Goal: Task Accomplishment & Management: Use online tool/utility

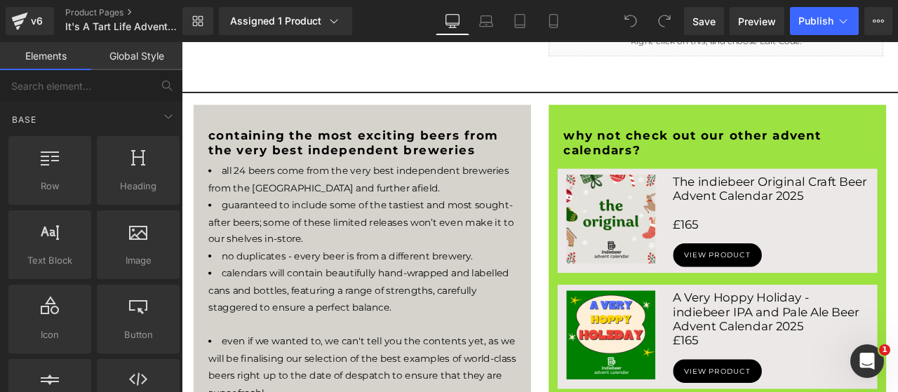
scroll to position [818, 0]
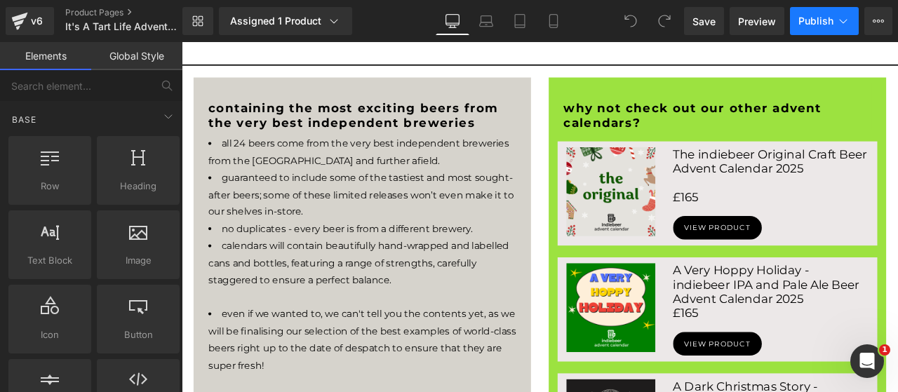
click at [804, 26] on span "Publish" at bounding box center [816, 20] width 35 height 11
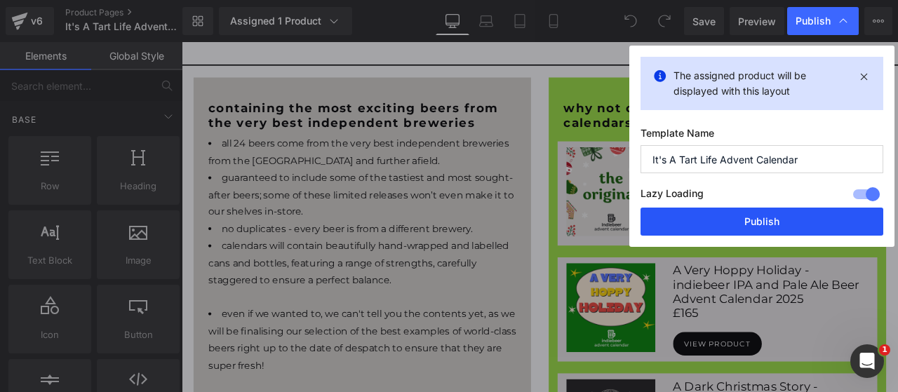
click at [785, 217] on button "Publish" at bounding box center [762, 222] width 243 height 28
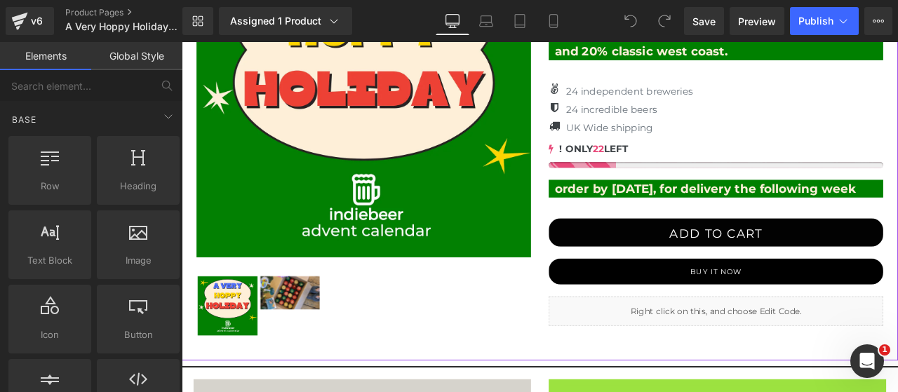
scroll to position [702, 0]
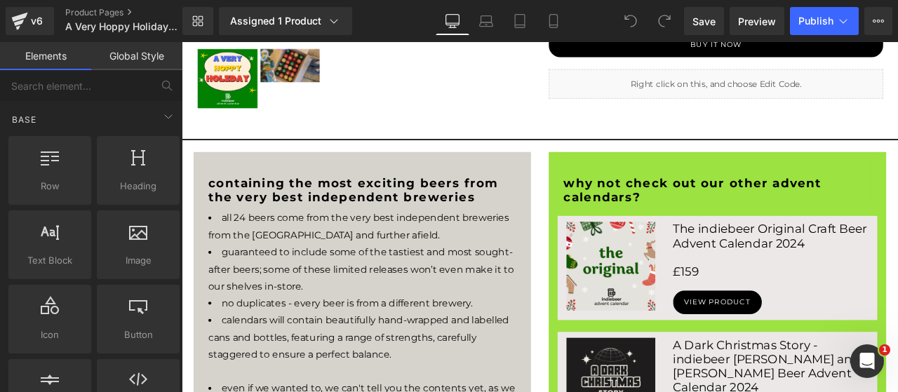
click at [182, 42] on div at bounding box center [182, 42] width 0 height 0
click at [786, 323] on h3 "£159" at bounding box center [880, 314] width 232 height 17
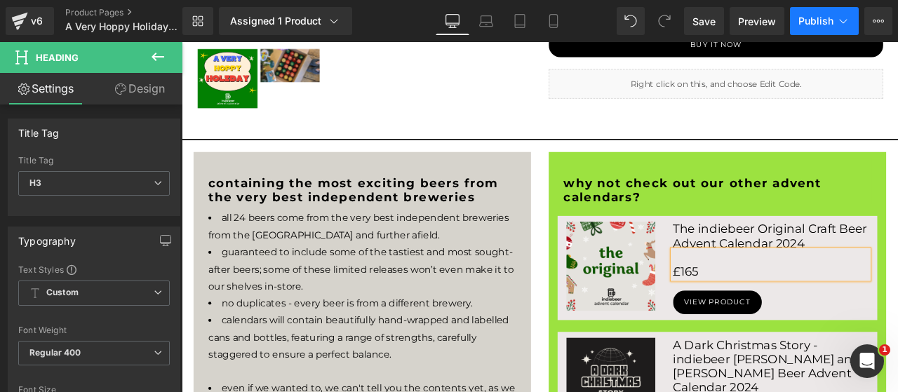
click at [817, 18] on span "Publish" at bounding box center [816, 20] width 35 height 11
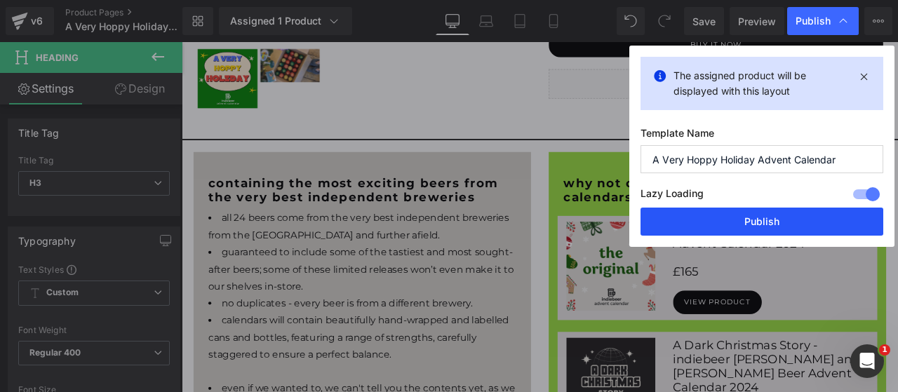
click at [806, 222] on button "Publish" at bounding box center [762, 222] width 243 height 28
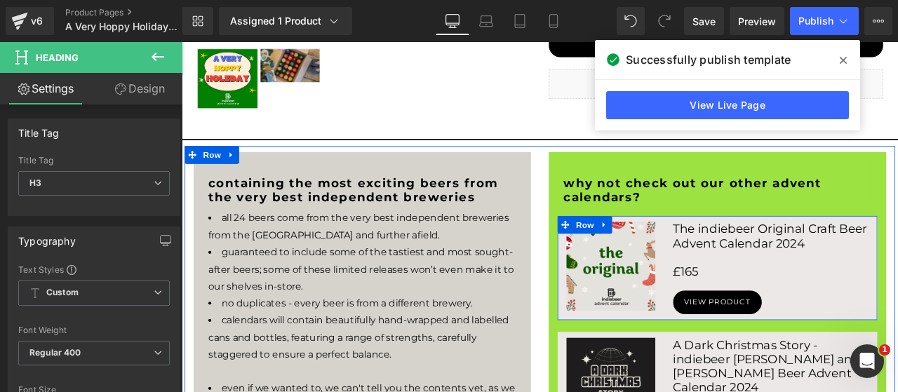
click at [898, 289] on h3 "The indiebeer Original Craft Beer Advent Calendar 2024" at bounding box center [880, 272] width 232 height 34
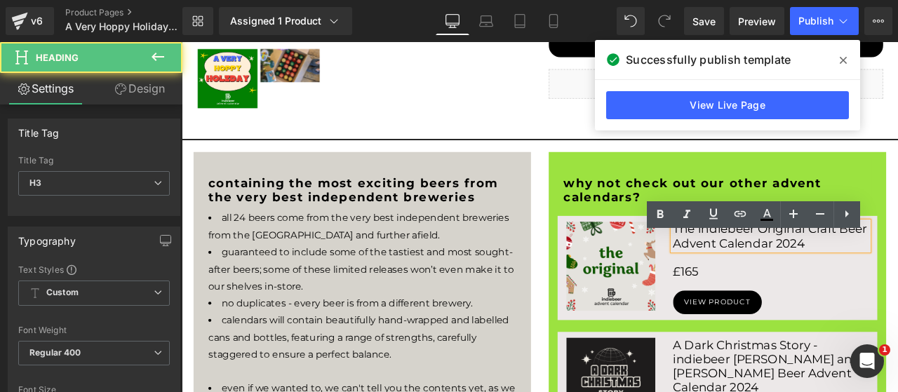
click at [898, 289] on h3 "The indiebeer Original Craft Beer Advent Calendar 2024" at bounding box center [880, 272] width 232 height 34
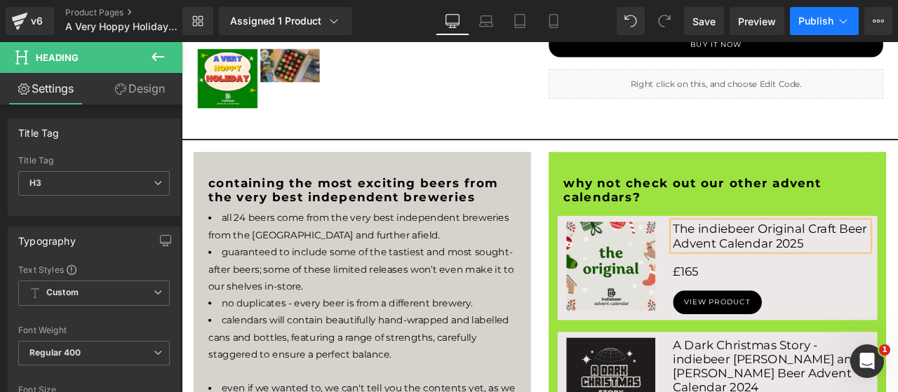
click at [841, 21] on icon at bounding box center [844, 21] width 8 height 4
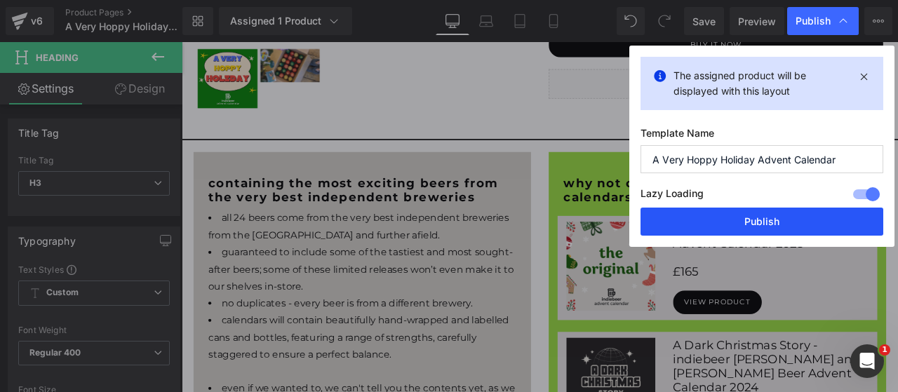
click at [759, 218] on button "Publish" at bounding box center [762, 222] width 243 height 28
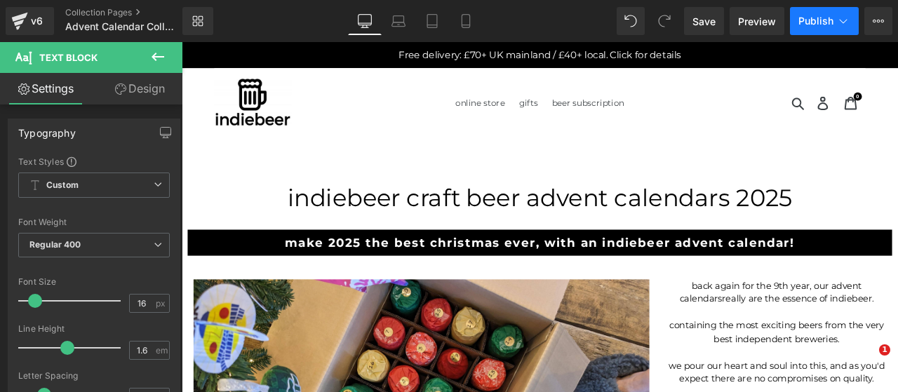
click at [817, 20] on span "Publish" at bounding box center [816, 20] width 35 height 11
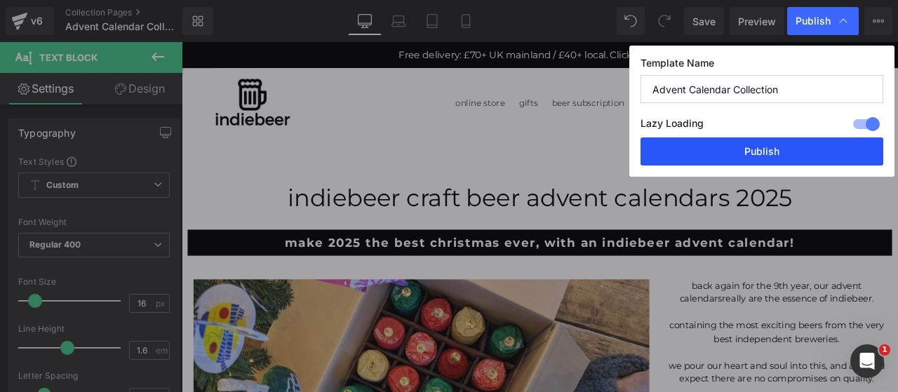
click at [766, 153] on button "Publish" at bounding box center [762, 152] width 243 height 28
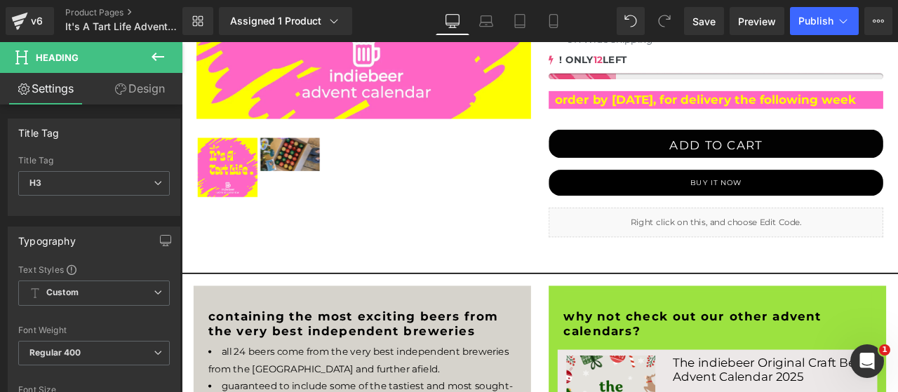
scroll to position [467, 0]
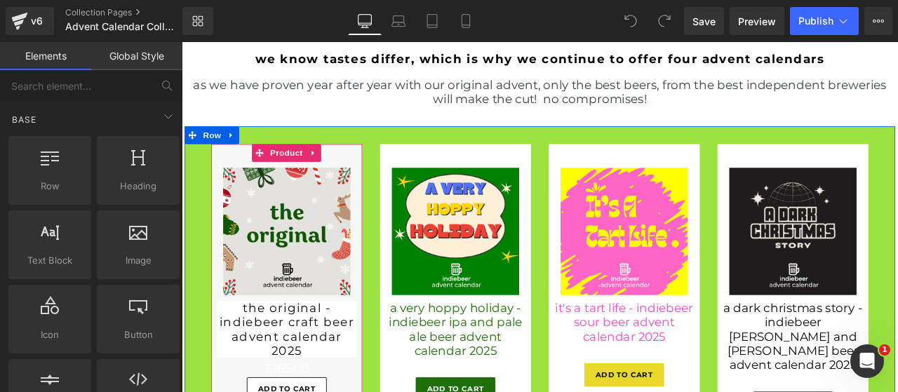
scroll to position [702, 0]
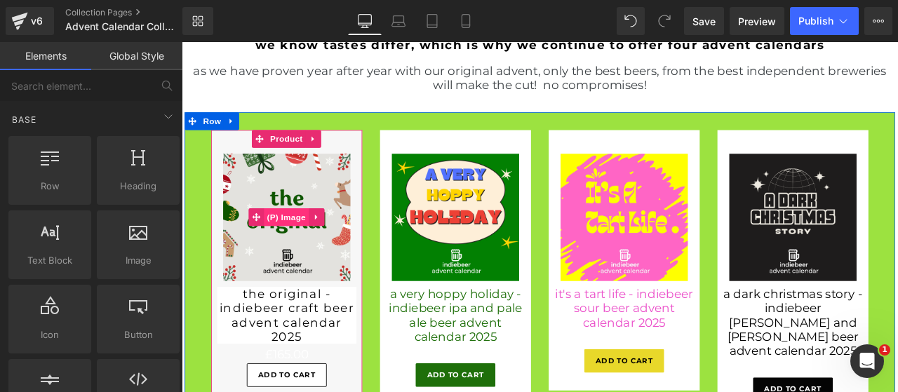
click at [305, 260] on span "(P) Image" at bounding box center [305, 249] width 53 height 21
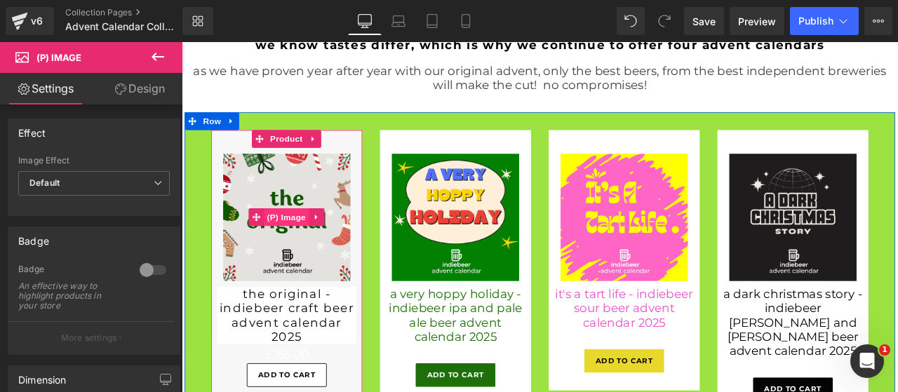
click at [315, 260] on span "(P) Image" at bounding box center [305, 249] width 53 height 21
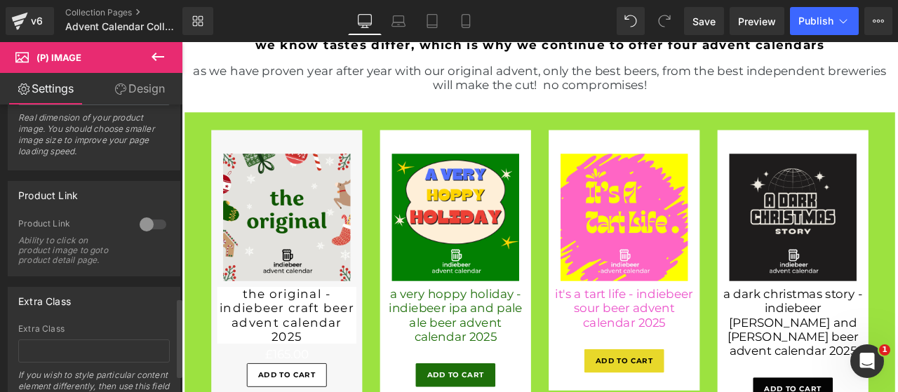
click at [143, 221] on div at bounding box center [153, 224] width 34 height 22
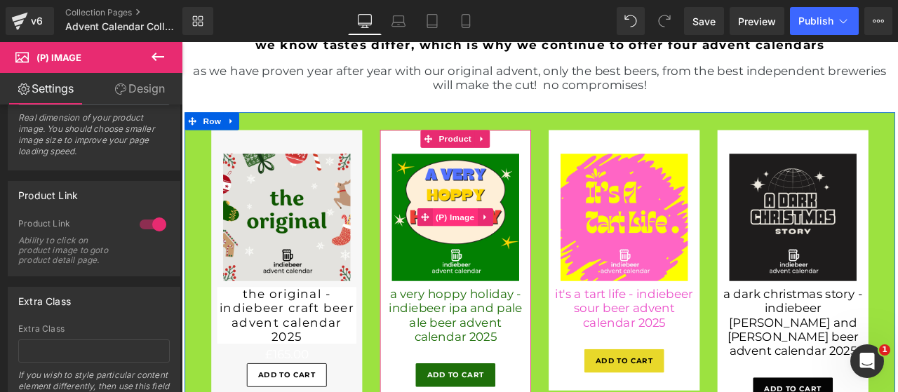
click at [508, 260] on span "(P) Image" at bounding box center [505, 249] width 53 height 21
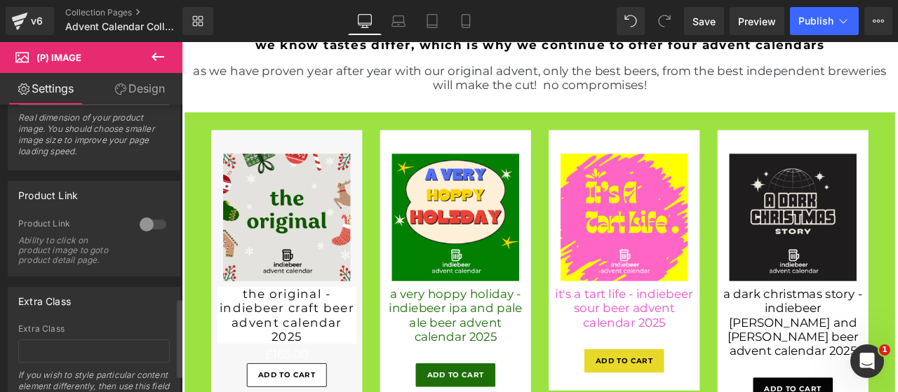
click at [141, 219] on div at bounding box center [153, 224] width 34 height 22
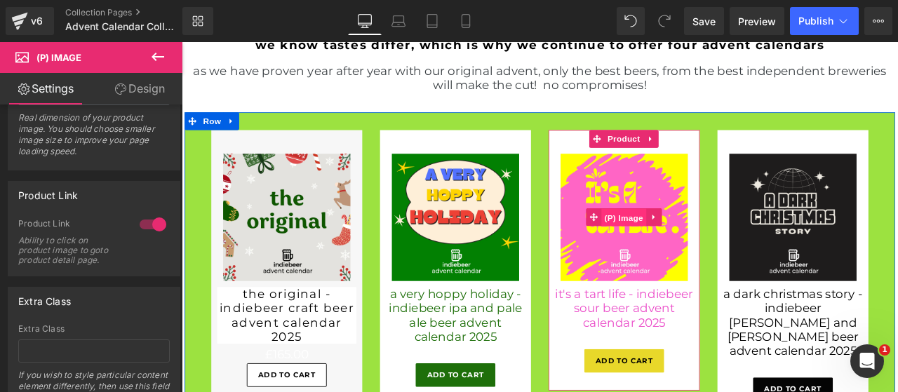
click at [701, 261] on span "(P) Image" at bounding box center [705, 250] width 53 height 21
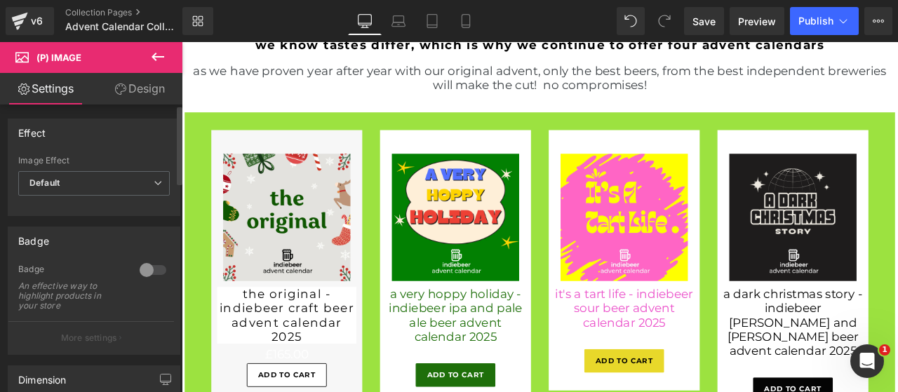
click at [149, 274] on div at bounding box center [153, 270] width 34 height 22
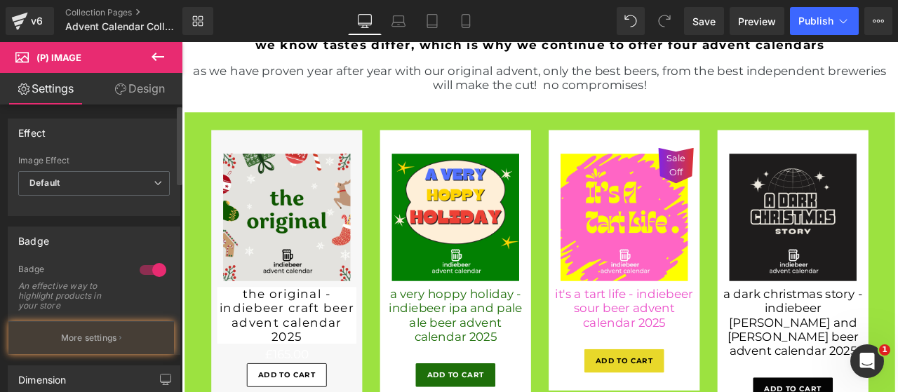
click at [149, 274] on div at bounding box center [153, 270] width 34 height 22
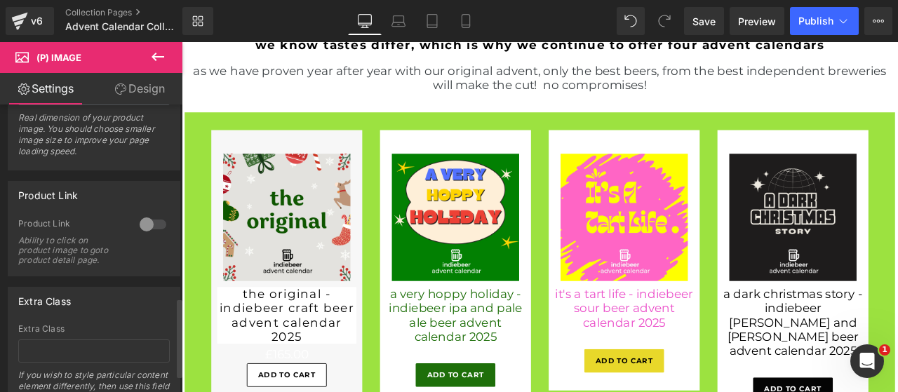
click at [151, 225] on div at bounding box center [153, 224] width 34 height 22
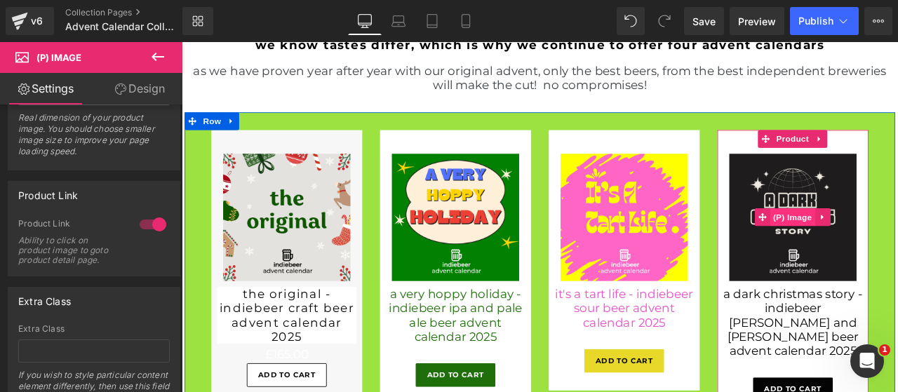
click at [892, 260] on span "(P) Image" at bounding box center [905, 249] width 53 height 21
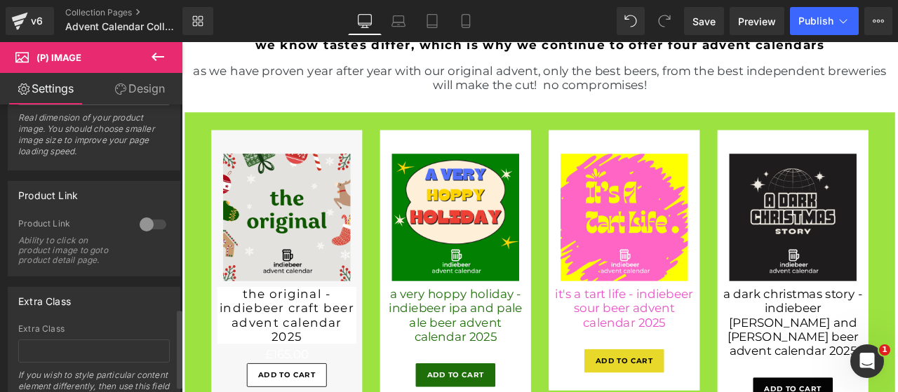
scroll to position [765, 0]
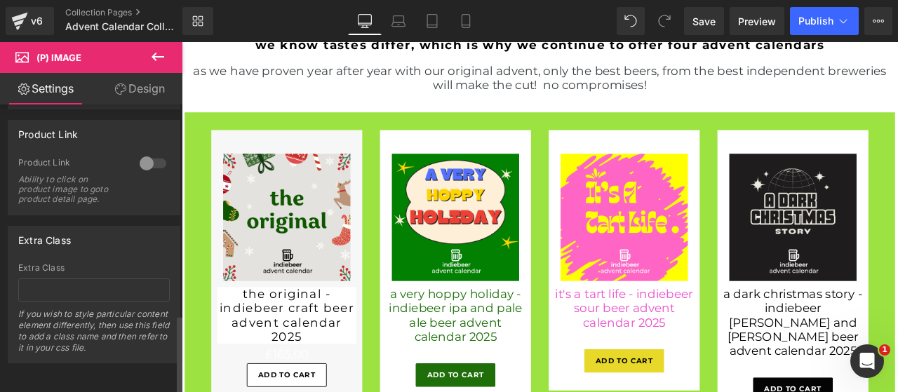
click at [148, 157] on div at bounding box center [153, 163] width 34 height 22
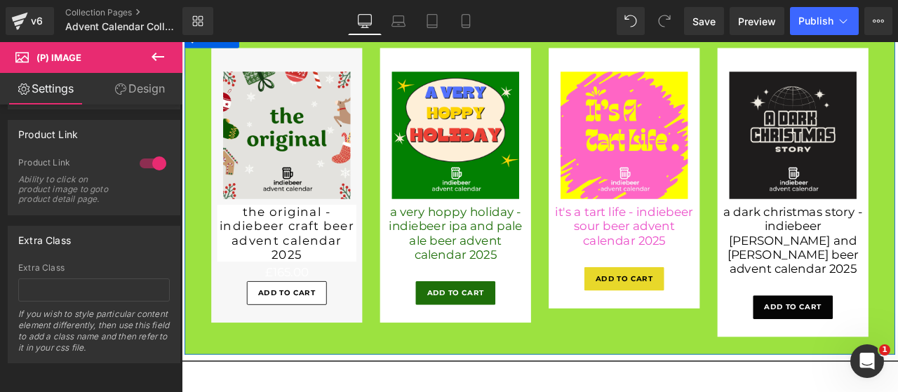
scroll to position [818, 0]
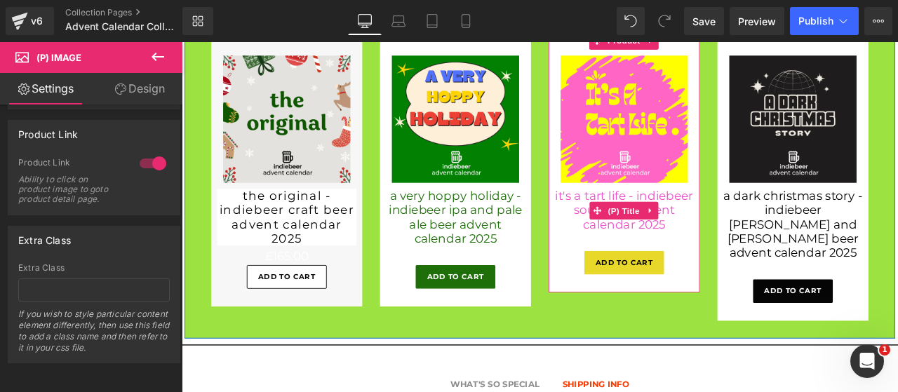
click at [759, 267] on link "it's a tart life - indiebeer sour beer advent calendar 2025" at bounding box center [706, 241] width 165 height 51
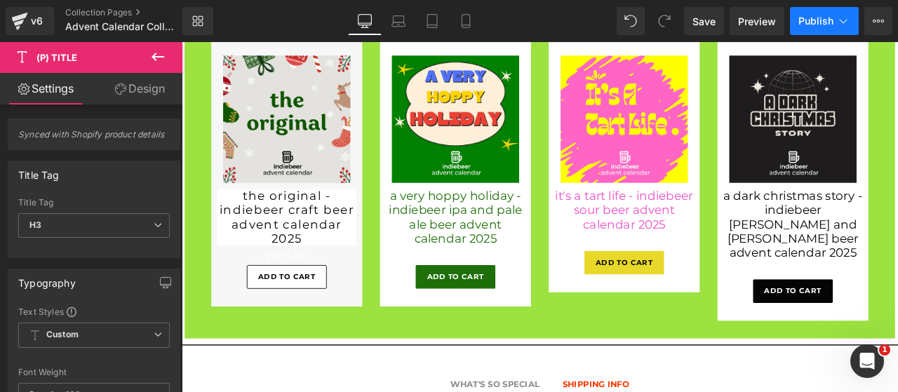
click at [816, 12] on button "Publish" at bounding box center [824, 21] width 69 height 28
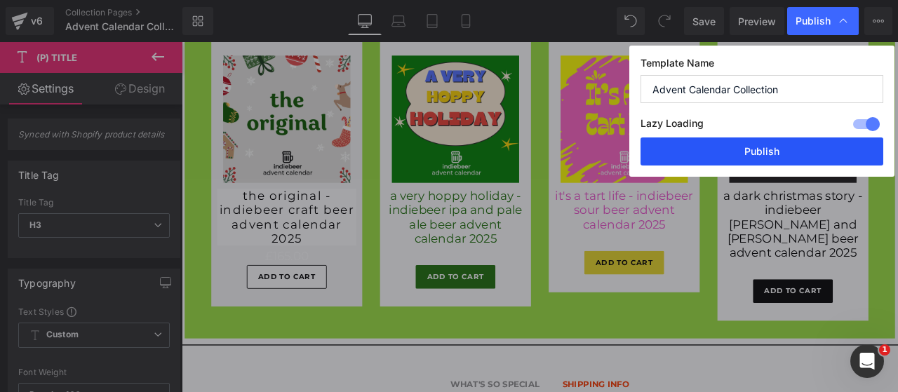
click at [736, 141] on button "Publish" at bounding box center [762, 152] width 243 height 28
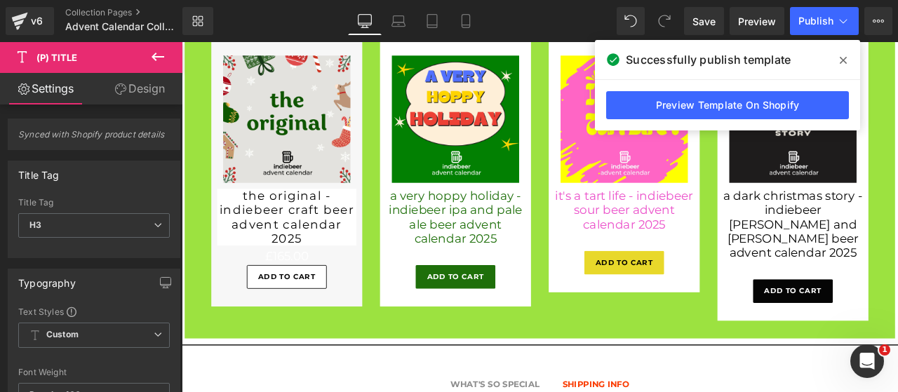
click at [157, 51] on icon at bounding box center [157, 56] width 17 height 17
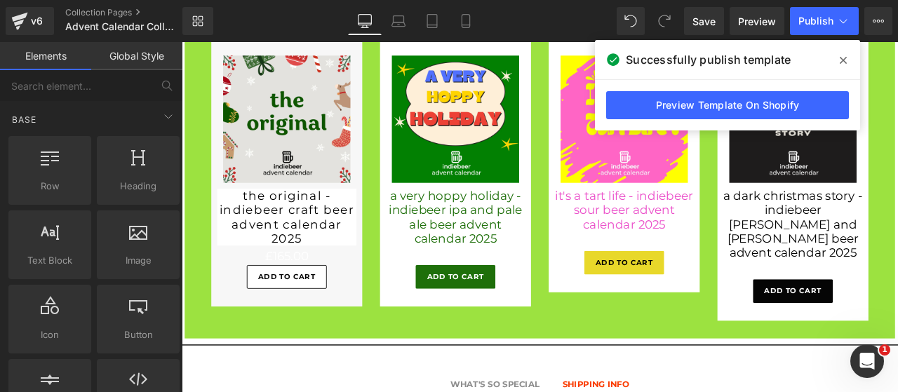
scroll to position [116, 0]
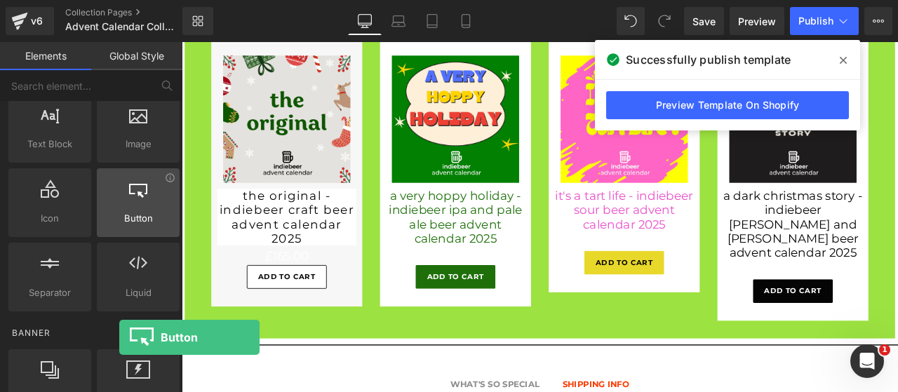
click at [121, 211] on span "Button" at bounding box center [138, 218] width 74 height 15
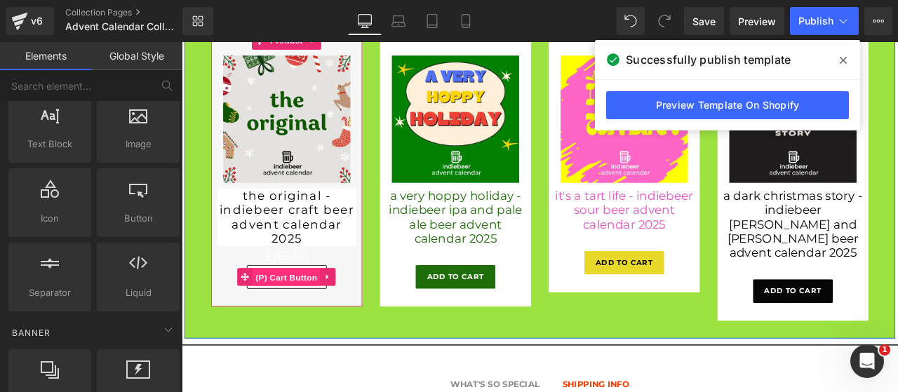
click at [305, 332] on span "(P) Cart Button" at bounding box center [306, 321] width 80 height 21
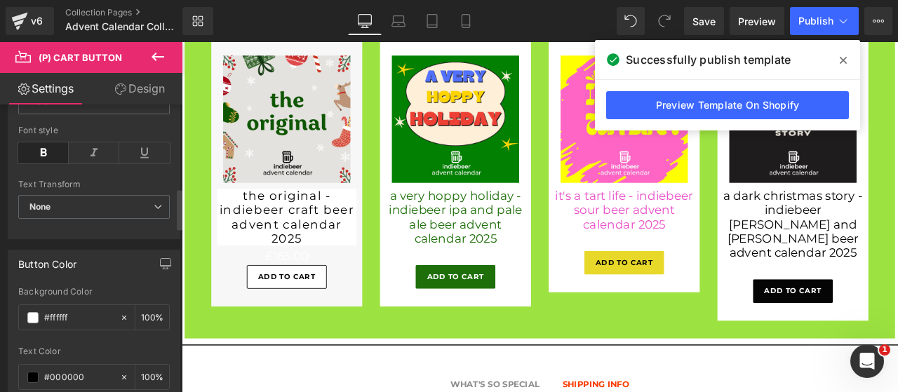
scroll to position [702, 0]
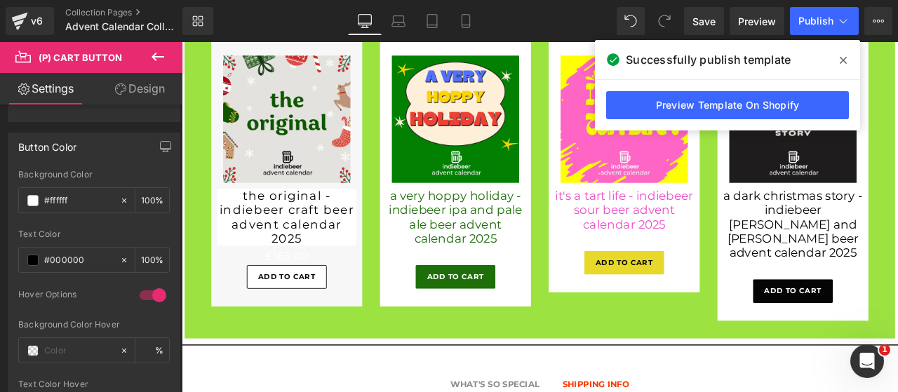
click at [163, 60] on icon at bounding box center [157, 56] width 17 height 17
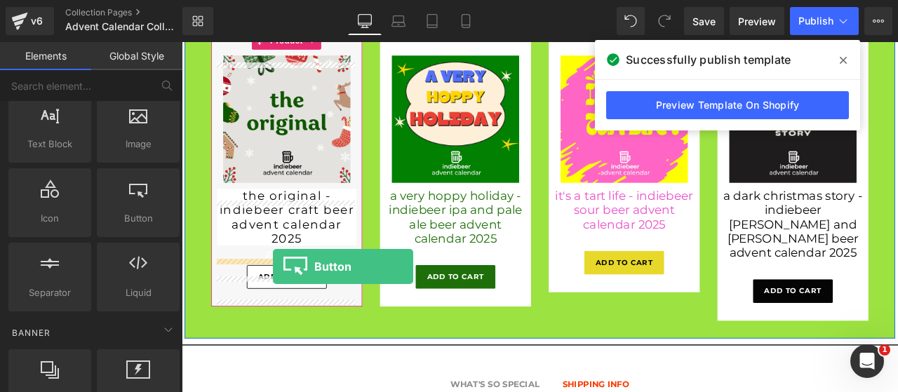
drag, startPoint x: 319, startPoint y: 245, endPoint x: 290, endPoint y: 308, distance: 69.7
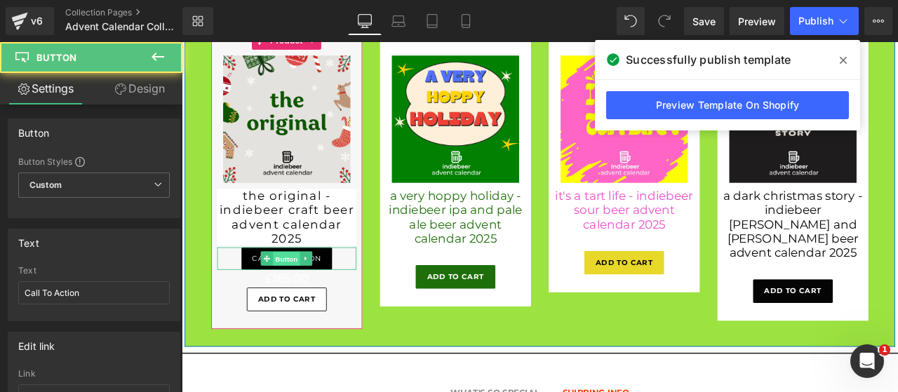
click at [309, 308] on span "Button" at bounding box center [306, 299] width 32 height 17
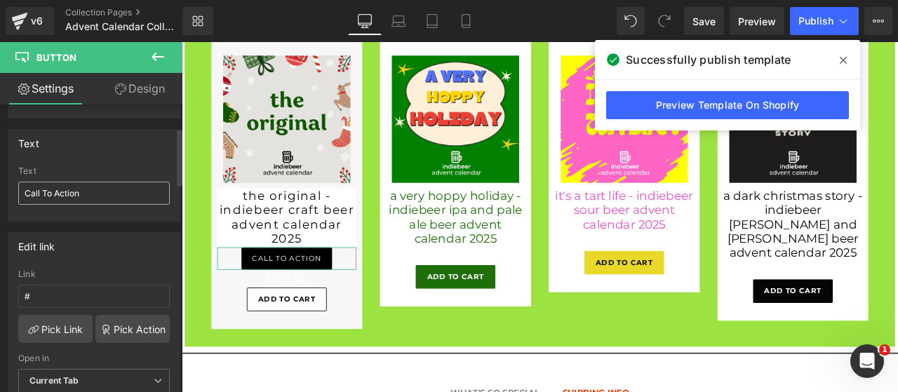
scroll to position [116, 0]
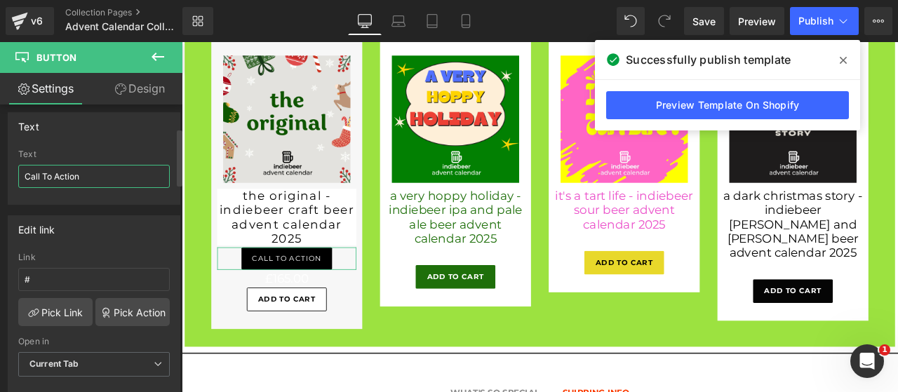
drag, startPoint x: 108, startPoint y: 178, endPoint x: 0, endPoint y: 173, distance: 108.2
click at [0, 173] on div "Text Call To Action Text Call To Action" at bounding box center [94, 153] width 189 height 103
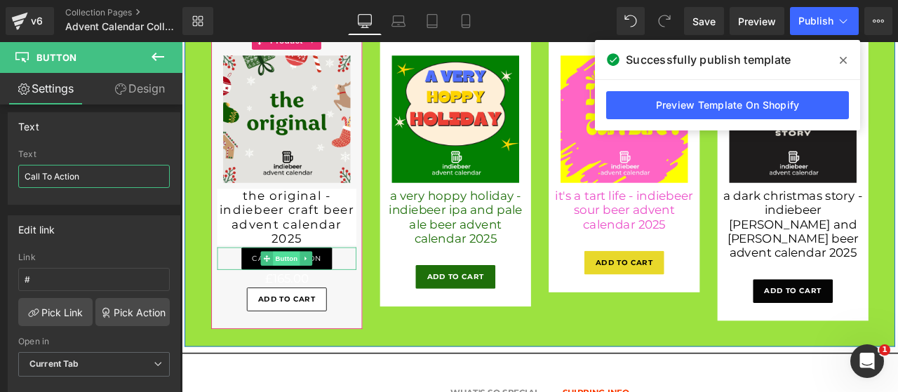
click at [317, 307] on span "Button" at bounding box center [306, 299] width 32 height 17
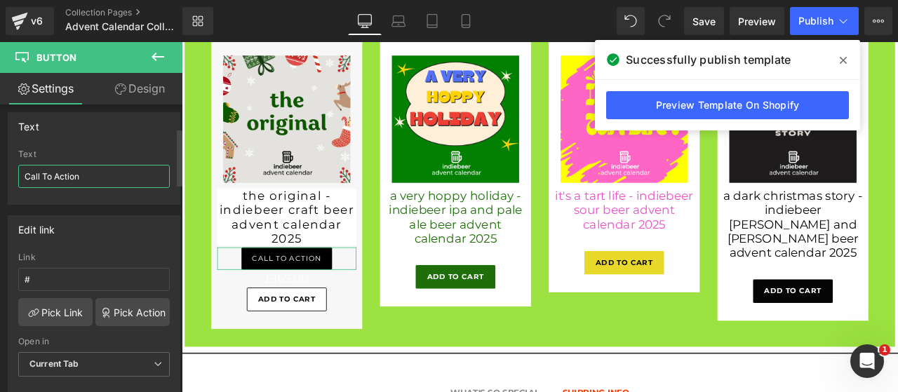
drag, startPoint x: 112, startPoint y: 173, endPoint x: 0, endPoint y: 164, distance: 112.7
click at [0, 164] on div "Text Call To Action Text Call To Action" at bounding box center [94, 153] width 189 height 103
type input "view"
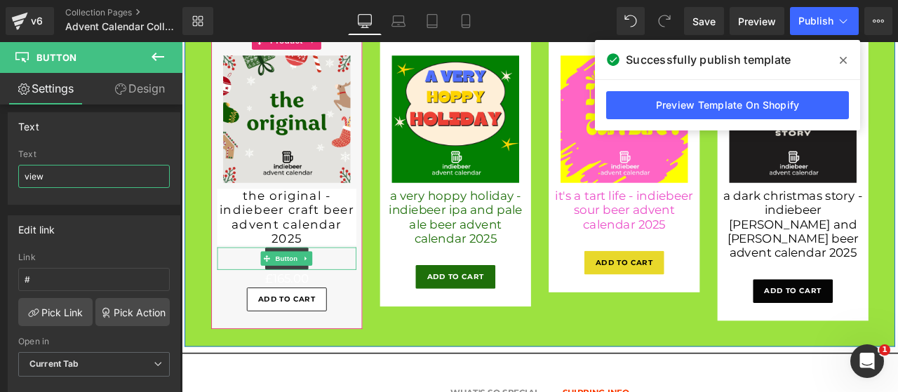
click at [302, 307] on span "Button" at bounding box center [306, 299] width 32 height 17
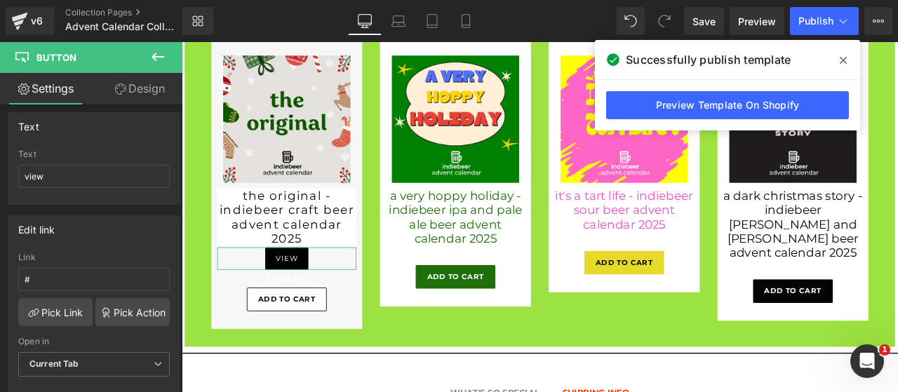
click at [138, 94] on link "Design" at bounding box center [139, 89] width 91 height 32
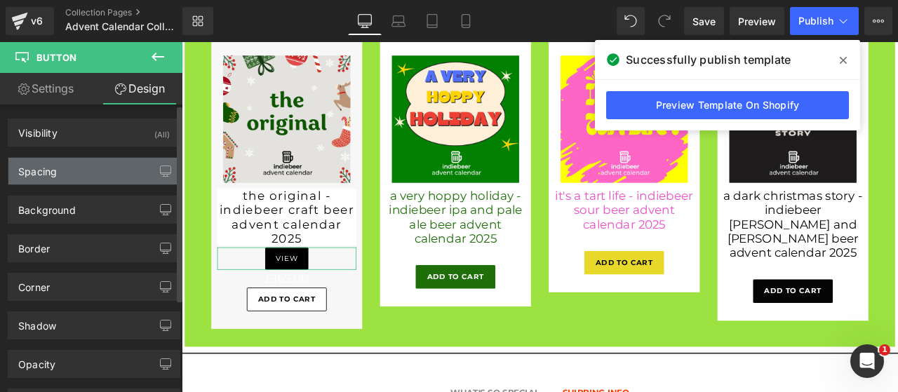
click at [52, 162] on div "Spacing" at bounding box center [37, 168] width 39 height 20
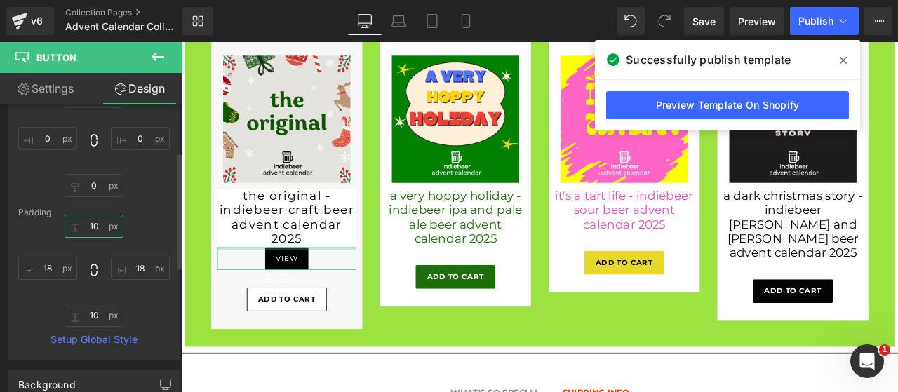
click at [91, 229] on input "10" at bounding box center [94, 226] width 59 height 23
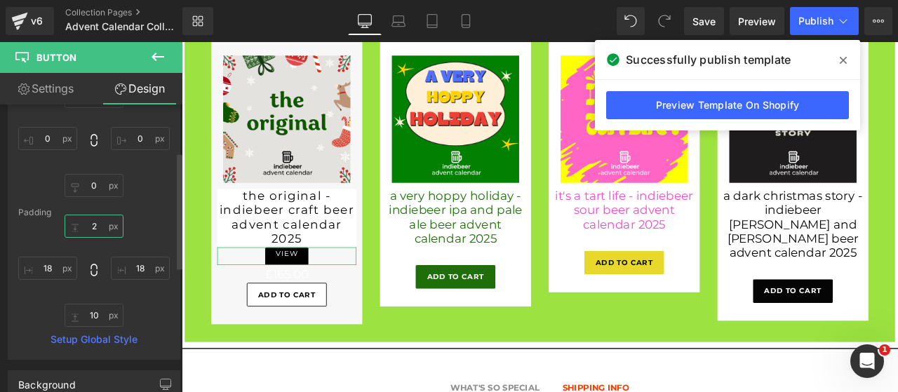
type input "10"
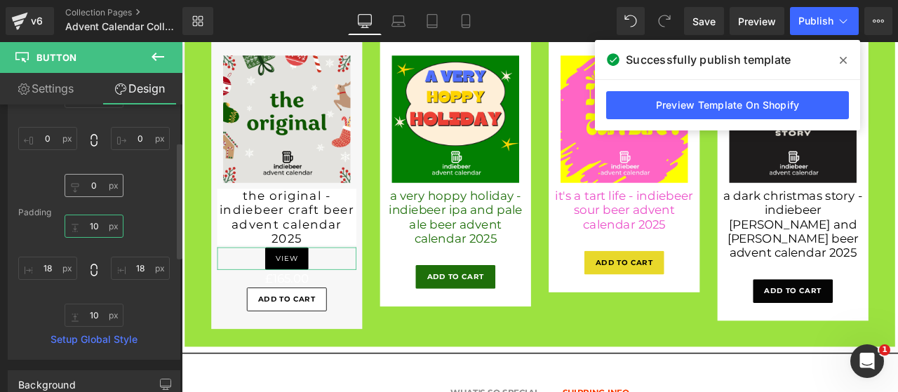
scroll to position [0, 0]
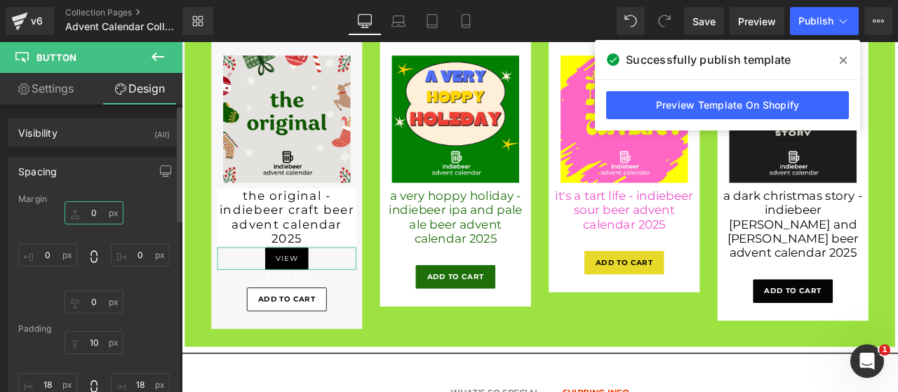
click at [93, 211] on input "0" at bounding box center [94, 212] width 59 height 23
type input "20"
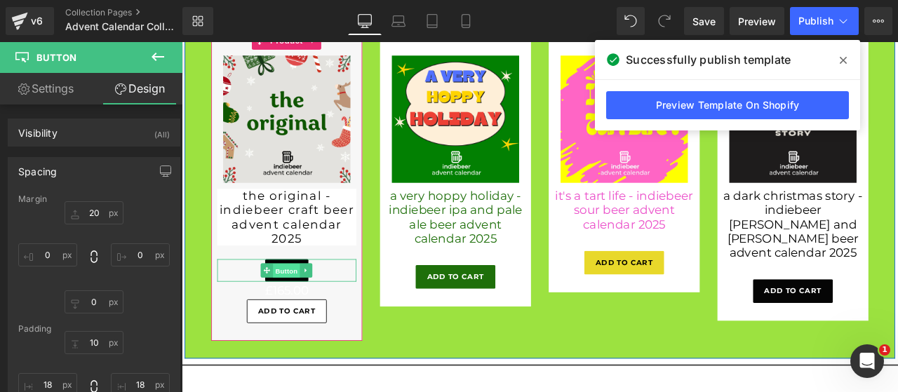
click at [309, 322] on span "Button" at bounding box center [306, 313] width 32 height 17
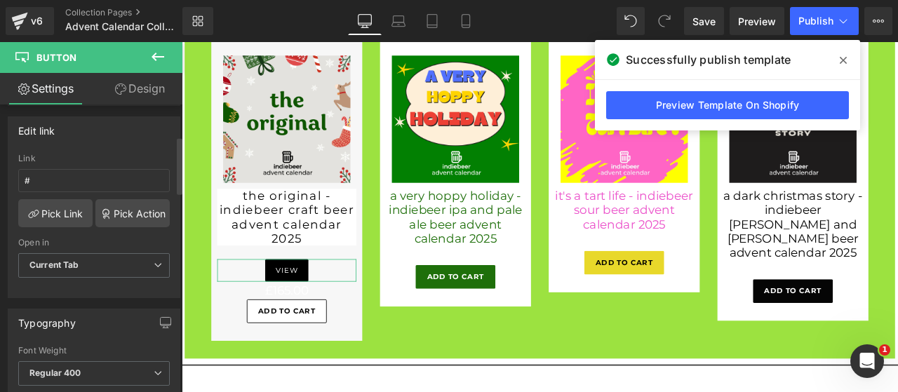
scroll to position [234, 0]
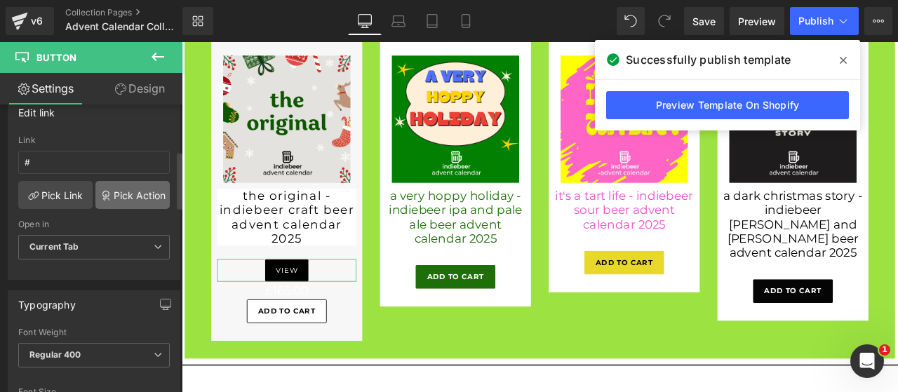
click at [147, 193] on link "Pick Action" at bounding box center [132, 195] width 74 height 28
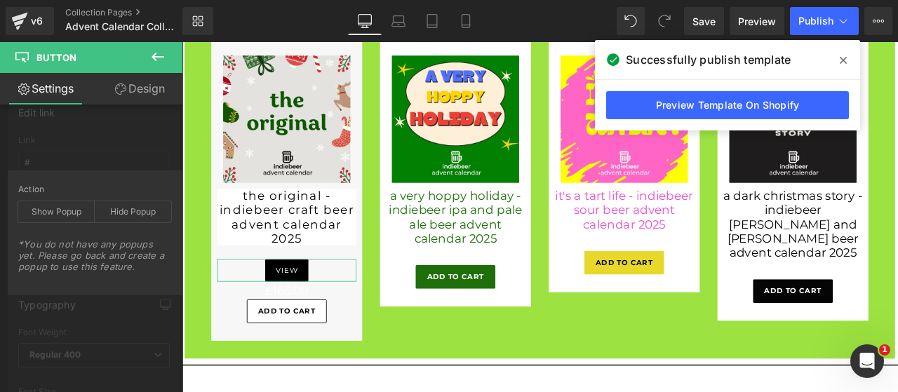
click at [148, 155] on div "Edit link # Link # Pick Link Pick Action Current Tab New Tab Open in Current Ta…" at bounding box center [94, 184] width 189 height 192
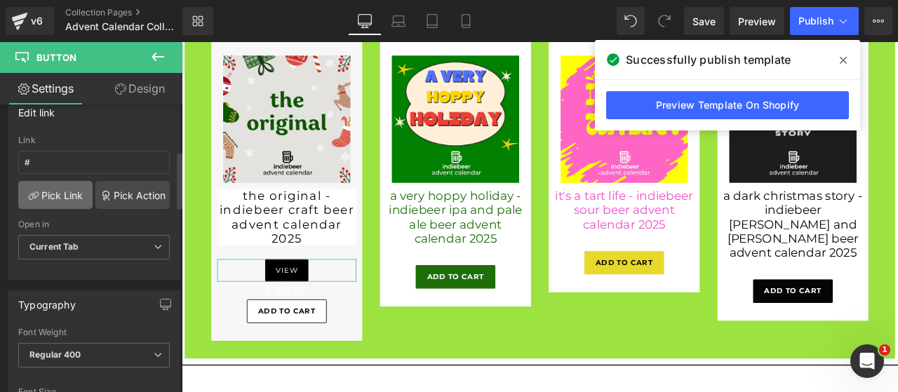
click at [54, 197] on link "Pick Link" at bounding box center [55, 195] width 74 height 28
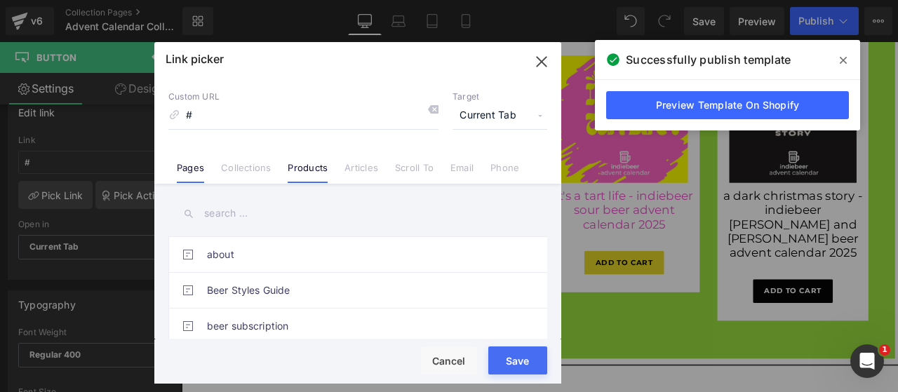
click at [306, 173] on link "Products" at bounding box center [308, 172] width 40 height 21
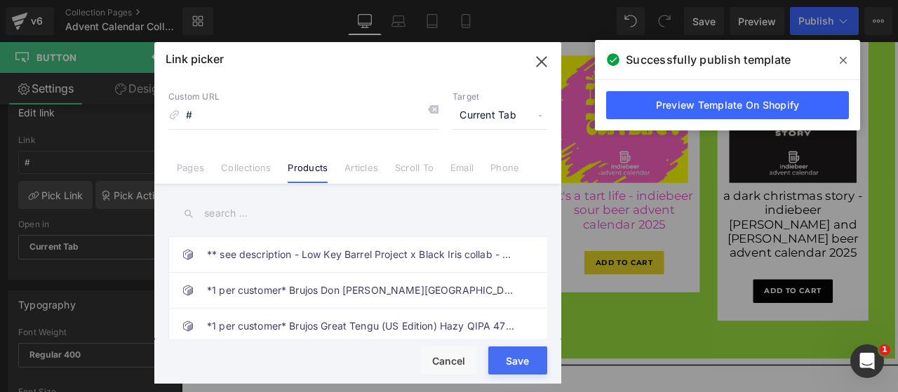
click at [266, 206] on input "text" at bounding box center [357, 214] width 379 height 32
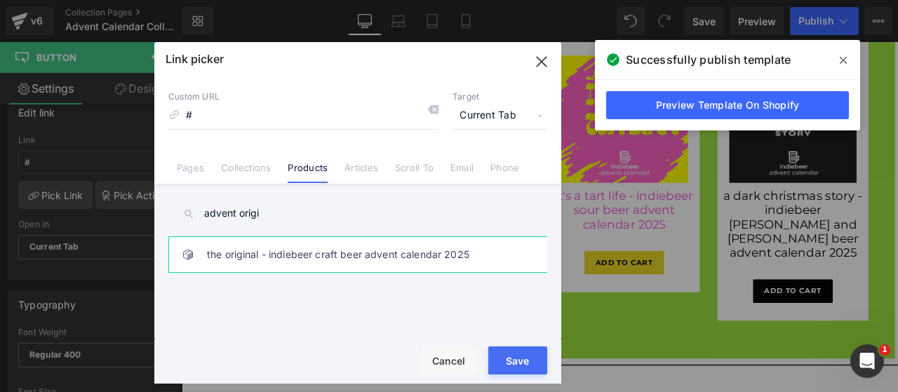
type input "advent origi"
click at [229, 255] on link "the original - indiebeer craft beer advent calendar 2025" at bounding box center [361, 254] width 309 height 35
type input "/products/the-indiebeer-craft-beer-advent-calendar"
click at [512, 359] on button "Save" at bounding box center [517, 361] width 59 height 28
type input "/products/the-indiebeer-craft-beer-advent-calendar"
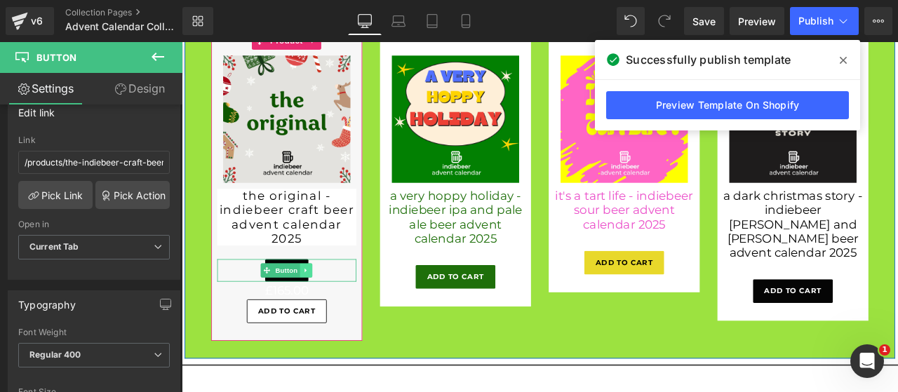
click at [326, 317] on icon at bounding box center [329, 313] width 8 height 8
click at [320, 317] on icon at bounding box center [322, 313] width 8 height 8
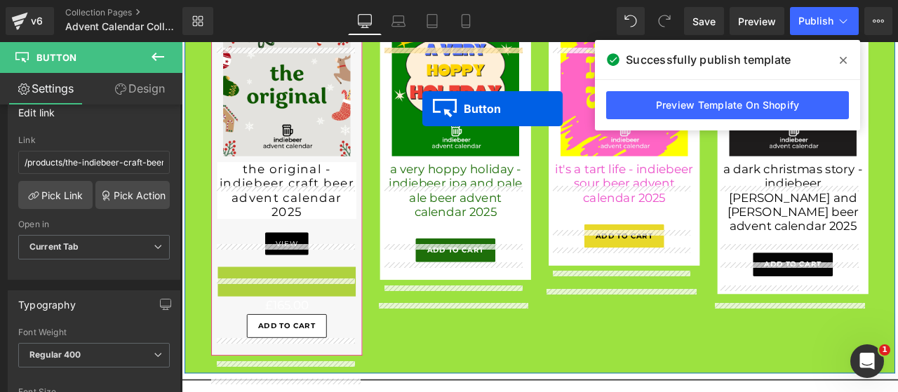
scroll to position [836, 0]
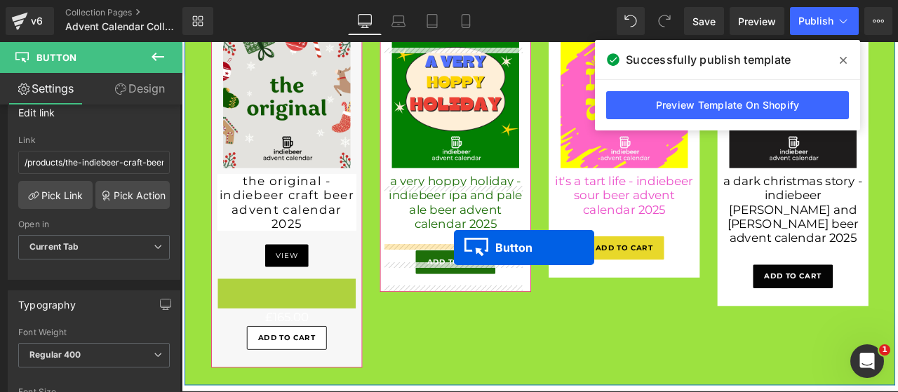
drag, startPoint x: 281, startPoint y: 112, endPoint x: 505, endPoint y: 286, distance: 284.0
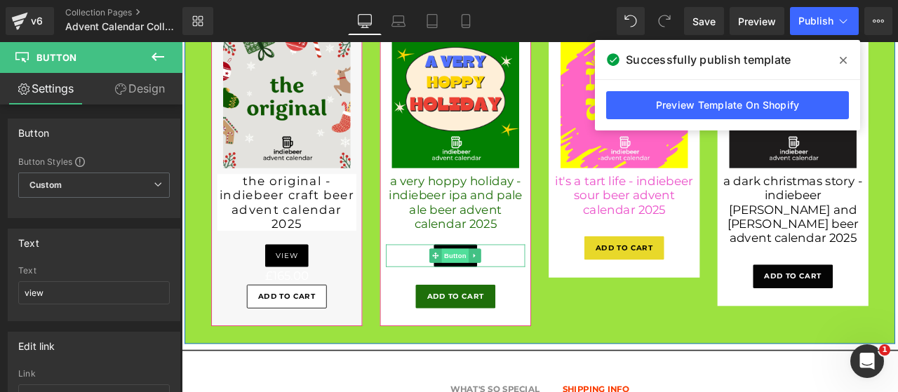
click at [505, 304] on span "Button" at bounding box center [506, 295] width 32 height 17
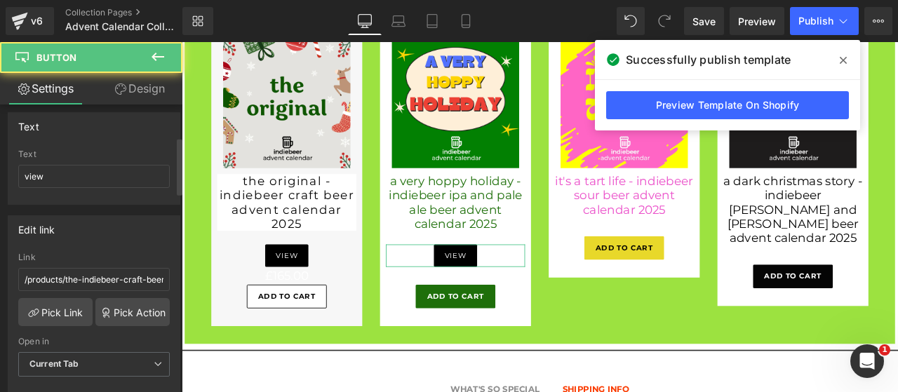
scroll to position [234, 0]
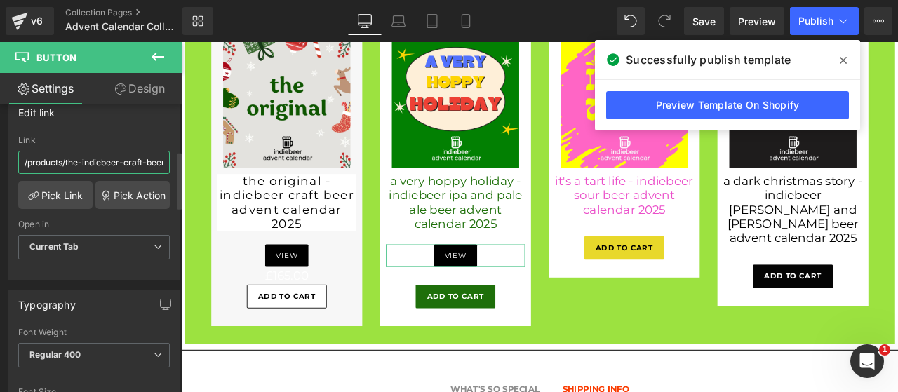
click at [136, 158] on input "/products/the-indiebeer-craft-beer-advent-calendar" at bounding box center [94, 162] width 152 height 23
click at [65, 199] on link "Pick Link" at bounding box center [55, 195] width 74 height 28
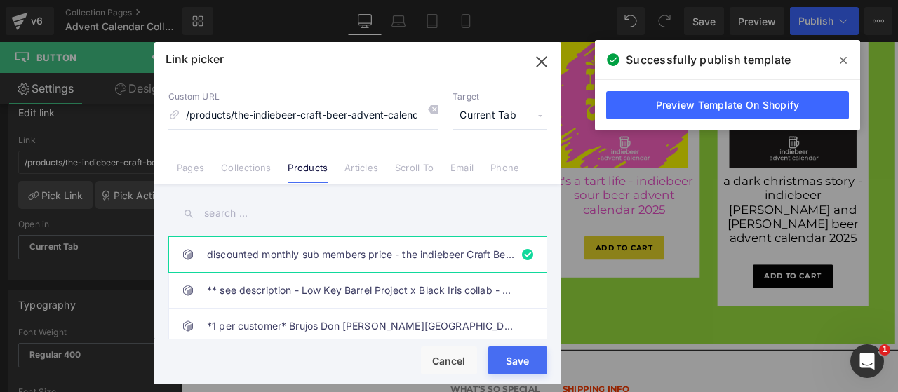
click at [213, 218] on input "text" at bounding box center [357, 214] width 379 height 32
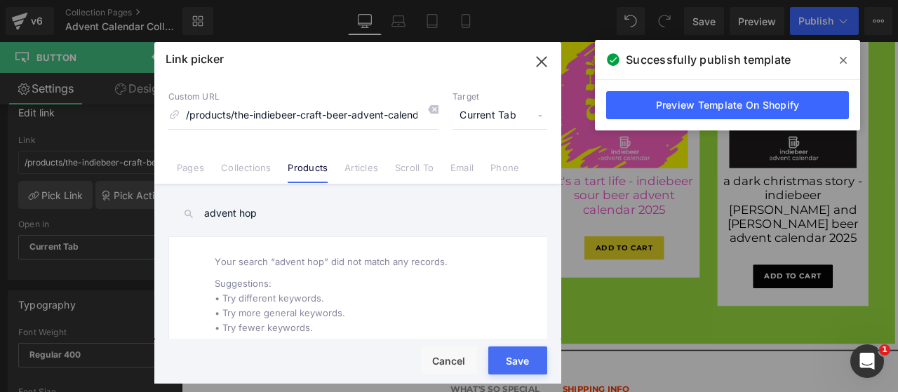
type input "advent hop"
click at [372, 109] on input "/products/the-indiebeer-craft-beer-advent-calendar" at bounding box center [303, 115] width 270 height 27
click at [428, 114] on icon at bounding box center [432, 109] width 11 height 11
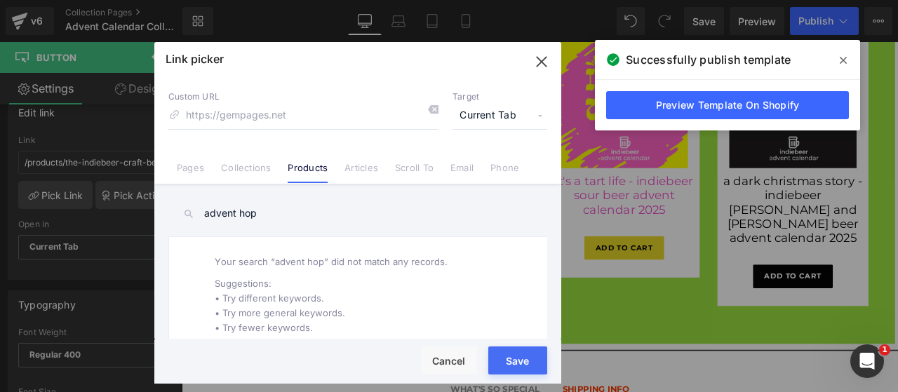
click at [292, 208] on input "advent hop" at bounding box center [357, 214] width 379 height 32
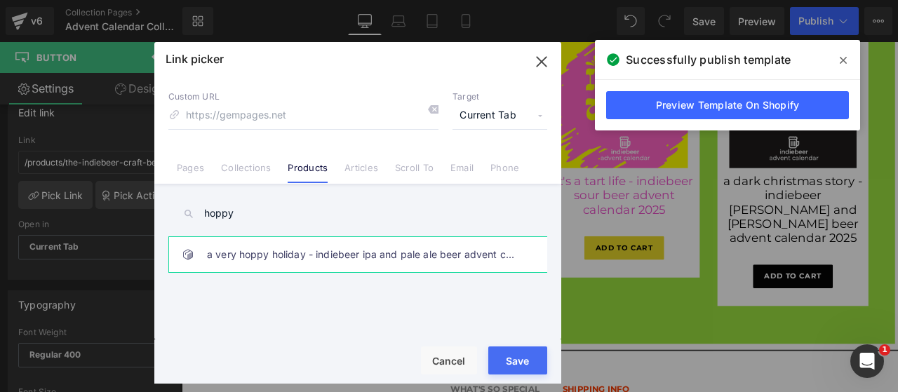
type input "hoppy"
click at [247, 265] on link "a very hoppy holiday - indiebeer ipa and pale ale beer advent calendar 2025" at bounding box center [361, 254] width 309 height 35
type input "/products/a-very-hoppy-holiday-craft-beer-advent-calendar"
click at [501, 359] on button "Save" at bounding box center [517, 361] width 59 height 28
type input "/products/a-very-hoppy-holiday-craft-beer-advent-calendar"
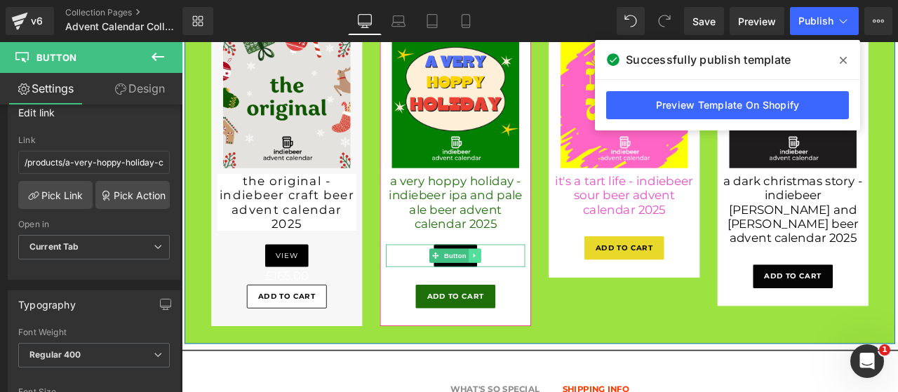
click at [531, 304] on link at bounding box center [529, 295] width 15 height 17
click at [514, 304] on link at bounding box center [521, 295] width 15 height 17
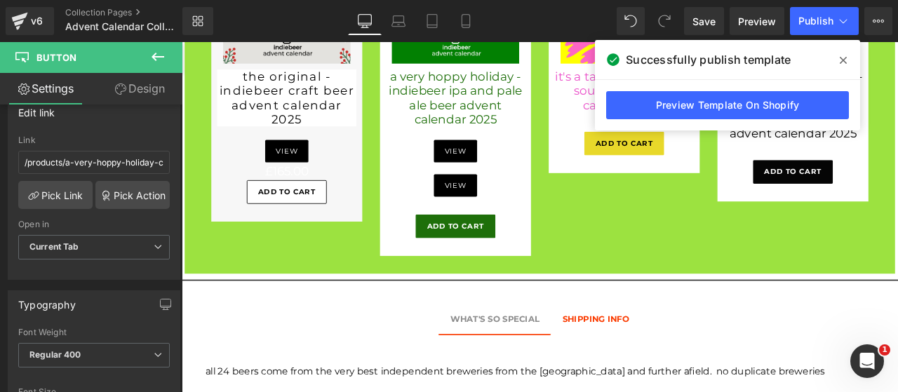
scroll to position [957, 0]
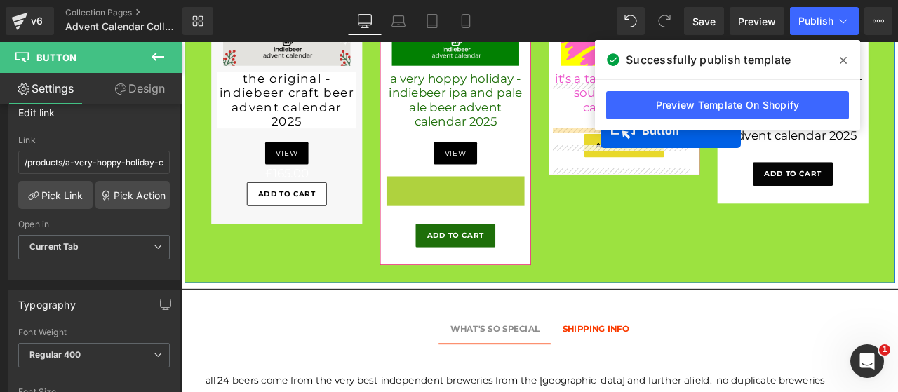
drag, startPoint x: 476, startPoint y: 225, endPoint x: 678, endPoint y: 147, distance: 216.6
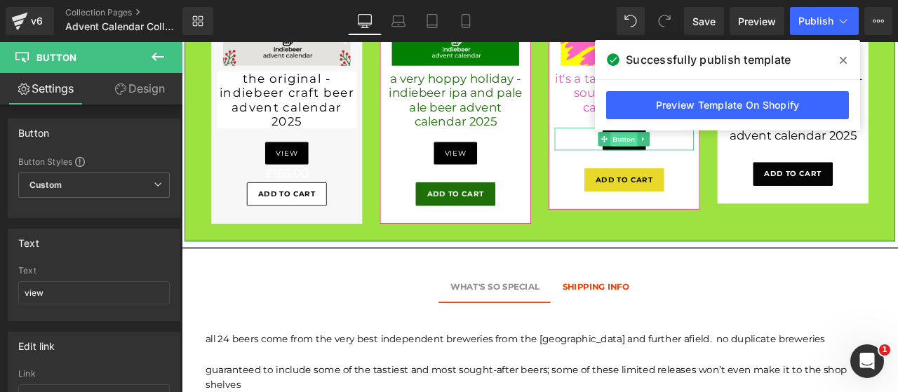
click at [698, 166] on span "Button" at bounding box center [706, 157] width 32 height 17
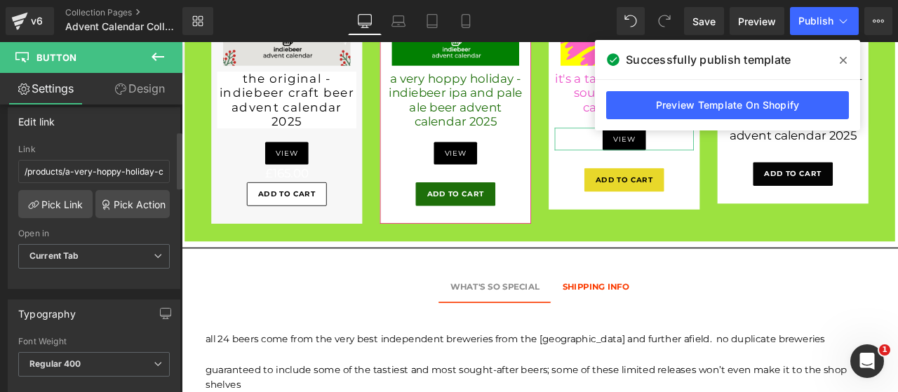
scroll to position [234, 0]
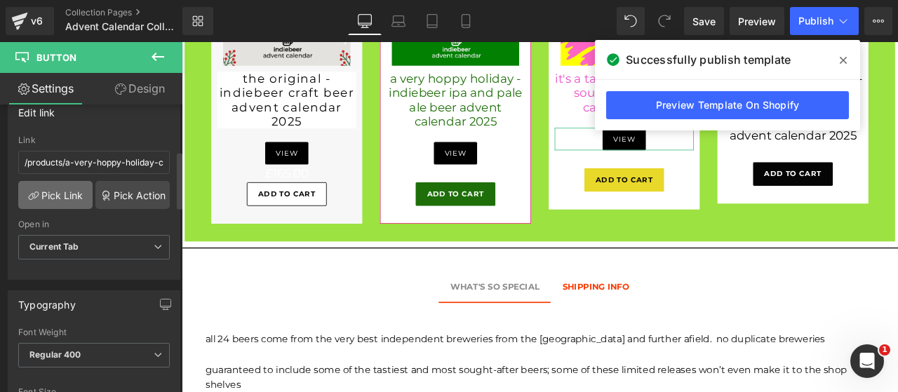
click at [56, 189] on link "Pick Link" at bounding box center [55, 195] width 74 height 28
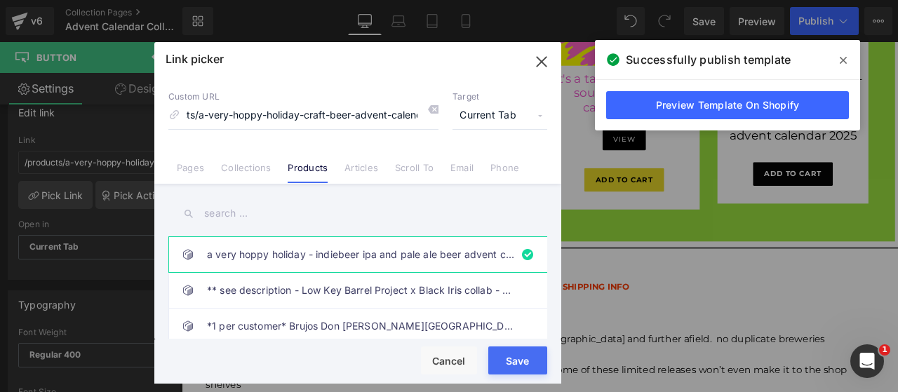
scroll to position [0, 0]
click at [429, 113] on icon at bounding box center [432, 109] width 11 height 11
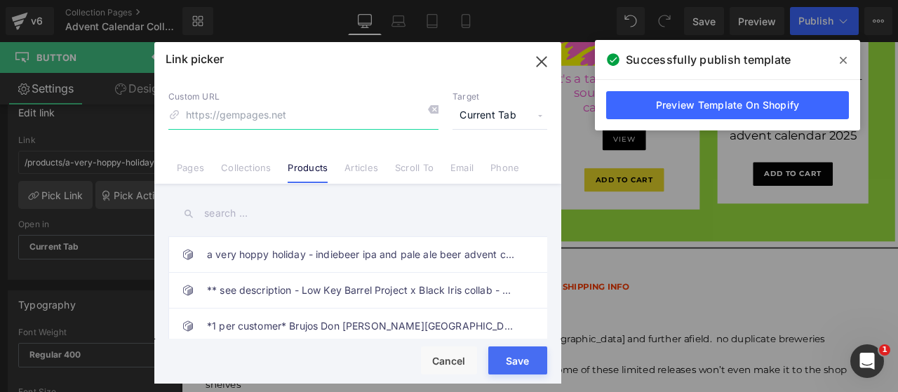
click at [358, 115] on input at bounding box center [303, 115] width 270 height 27
type input "tart life"
click at [229, 119] on input "tart life" at bounding box center [303, 115] width 270 height 27
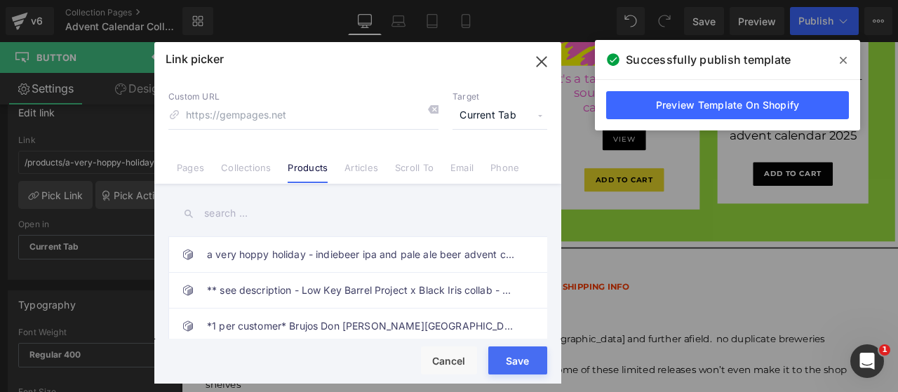
click at [229, 222] on input "text" at bounding box center [357, 214] width 379 height 32
paste input "tart life"
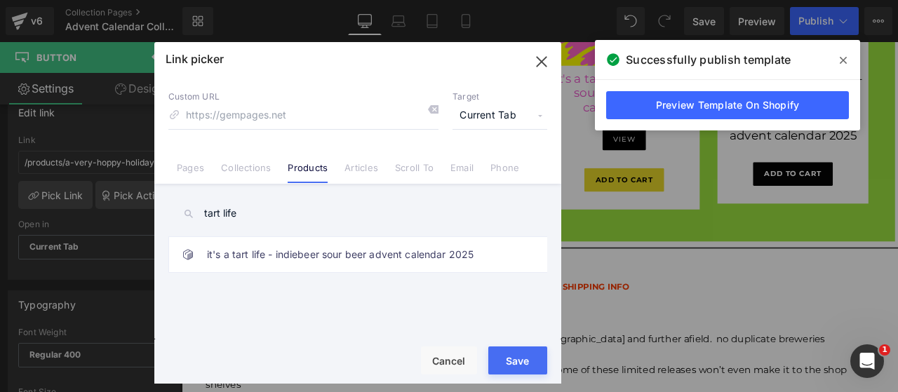
type input "tart life"
click at [244, 246] on link "it's a tart life - indiebeer sour beer advent calendar 2025" at bounding box center [361, 254] width 309 height 35
type input "/products/its-a-tart-life-indiebeer-mouth-puckering-sour-beer-advent-calendar"
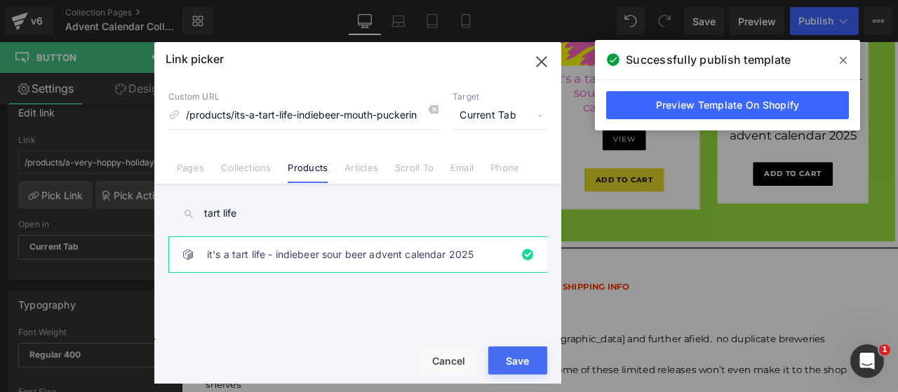
click at [528, 371] on button "Save" at bounding box center [517, 361] width 59 height 28
type input "/products/its-a-tart-life-indiebeer-mouth-puckering-sour-beer-advent-calendar"
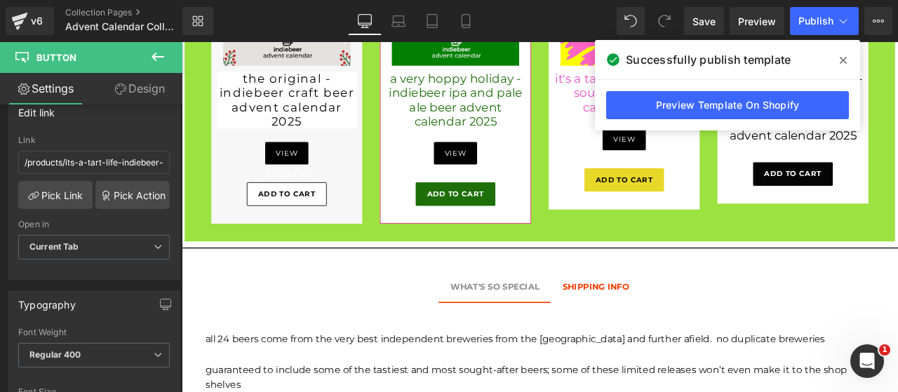
click at [850, 60] on span at bounding box center [843, 60] width 22 height 22
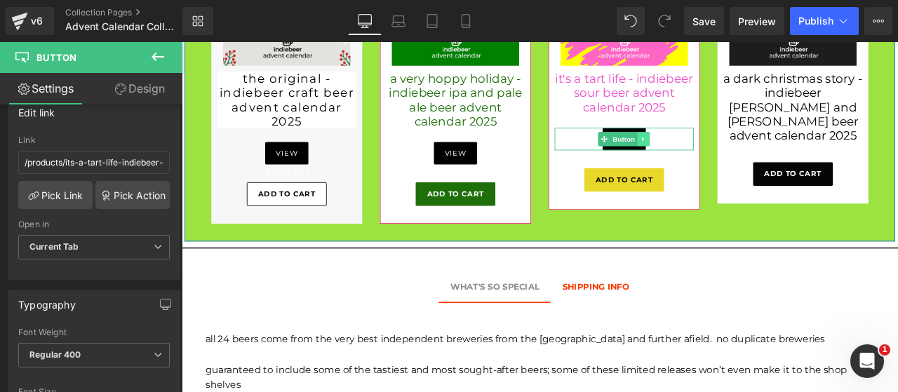
click at [726, 161] on icon at bounding box center [729, 157] width 8 height 8
click at [718, 161] on icon at bounding box center [722, 157] width 8 height 8
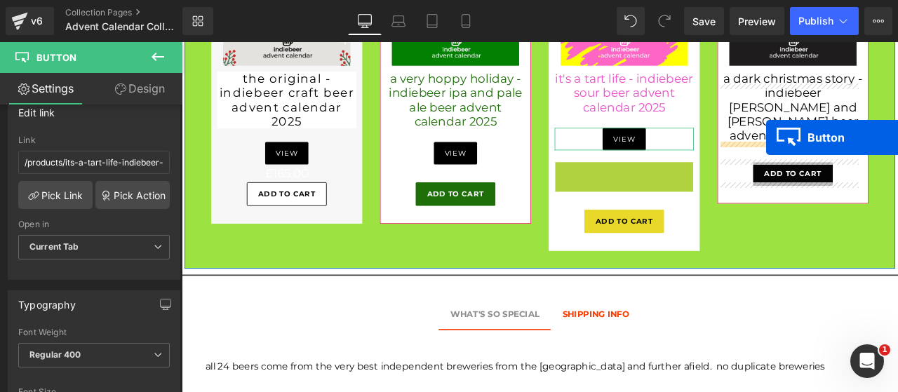
drag, startPoint x: 677, startPoint y: 206, endPoint x: 874, endPoint y: 155, distance: 204.3
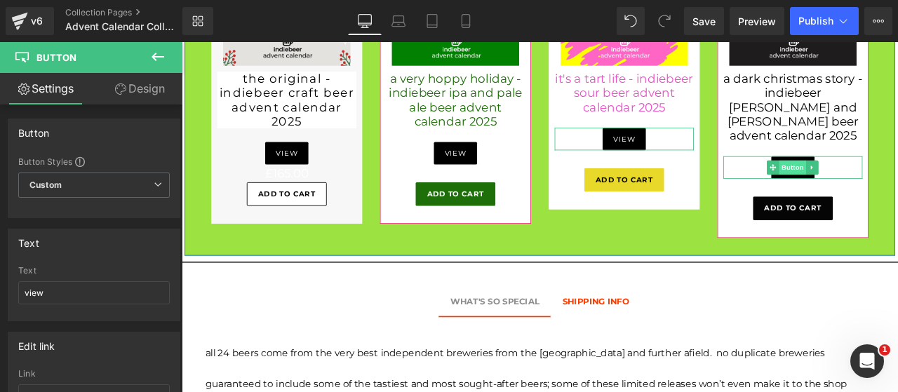
click at [898, 184] on span "Button" at bounding box center [906, 190] width 32 height 17
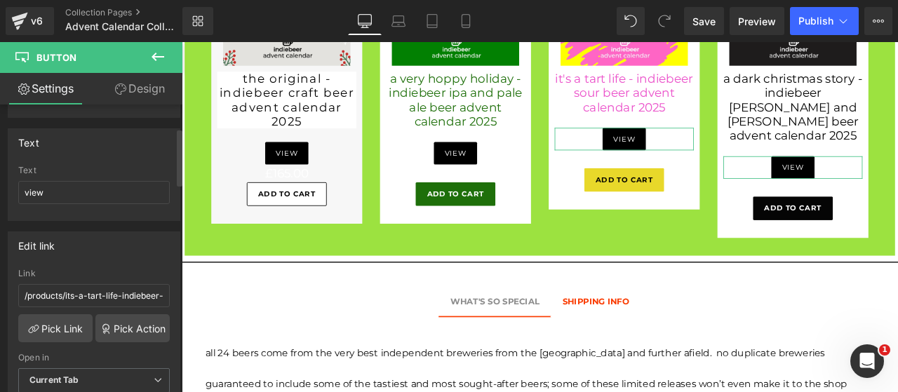
scroll to position [116, 0]
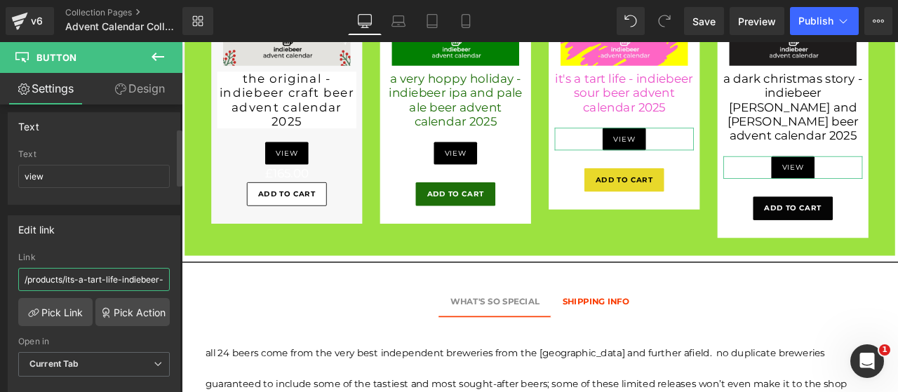
click at [110, 279] on input "/products/its-a-tart-life-indiebeer-mouth-puckering-sour-beer-advent-calendar" at bounding box center [94, 279] width 152 height 23
click at [65, 314] on link "Pick Link" at bounding box center [55, 312] width 74 height 28
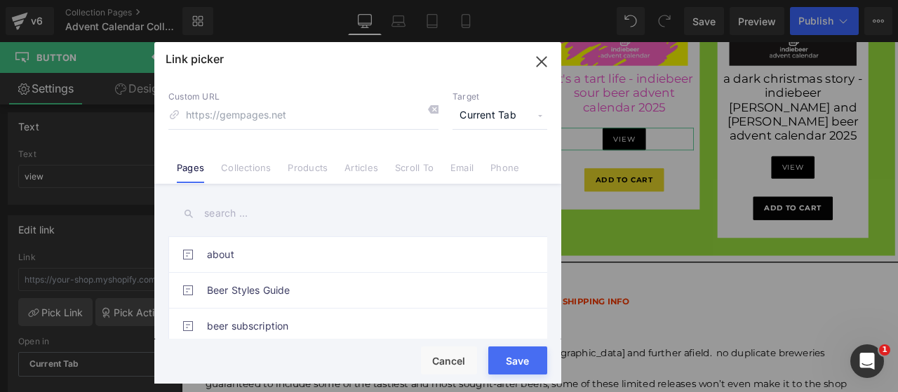
click at [263, 217] on input "text" at bounding box center [357, 214] width 379 height 32
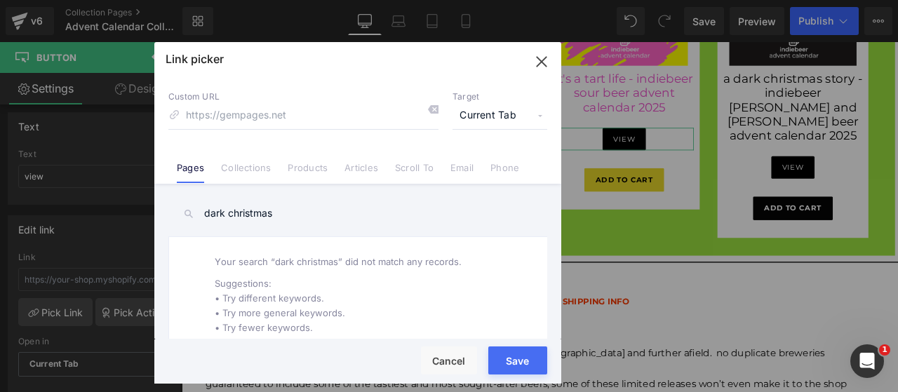
click at [303, 208] on input "dark christmas" at bounding box center [357, 214] width 379 height 32
click at [304, 166] on link "Products" at bounding box center [308, 172] width 40 height 21
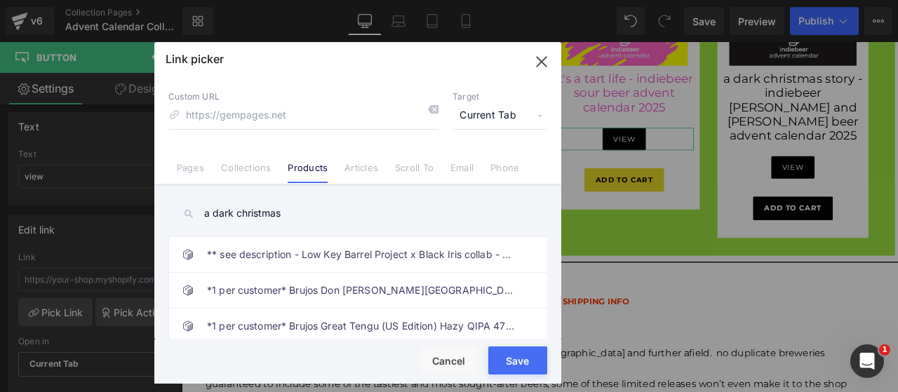
click at [334, 215] on input "a dark christmas" at bounding box center [357, 214] width 379 height 32
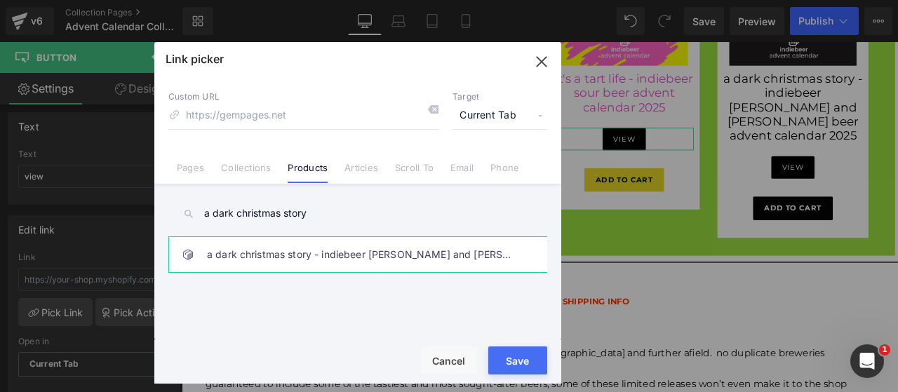
type input "a dark christmas story"
click at [317, 252] on link "a dark christmas story - indiebeer stout and porter beer advent calendar 2025" at bounding box center [361, 254] width 309 height 35
type input "/products/a-dark-christmas-story-indiebeer-stout-and-porter-craft-beer-advent-c…"
click at [532, 371] on button "Save" at bounding box center [517, 361] width 59 height 28
type input "/products/a-dark-christmas-story-indiebeer-stout-and-porter-craft-beer-advent-c…"
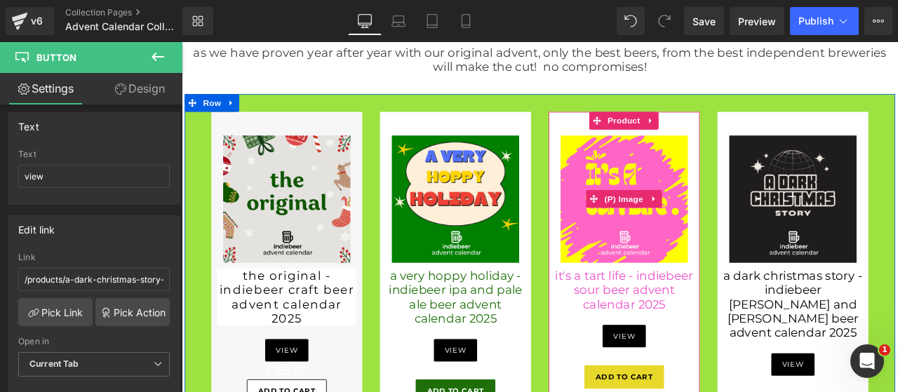
scroll to position [841, 0]
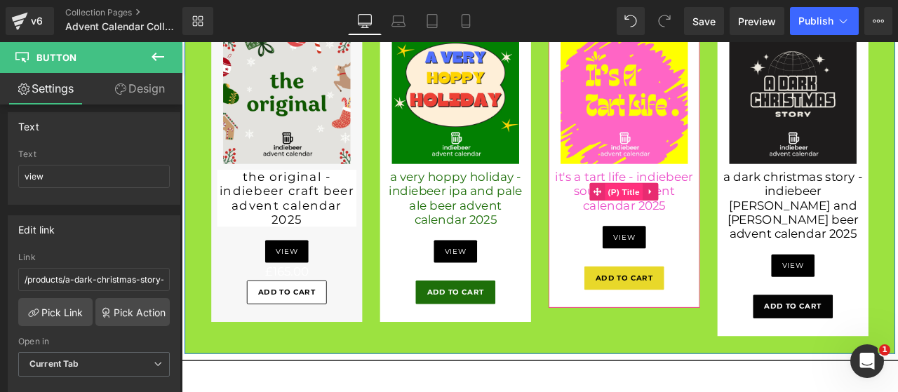
click at [698, 228] on span "(P) Title" at bounding box center [706, 220] width 45 height 21
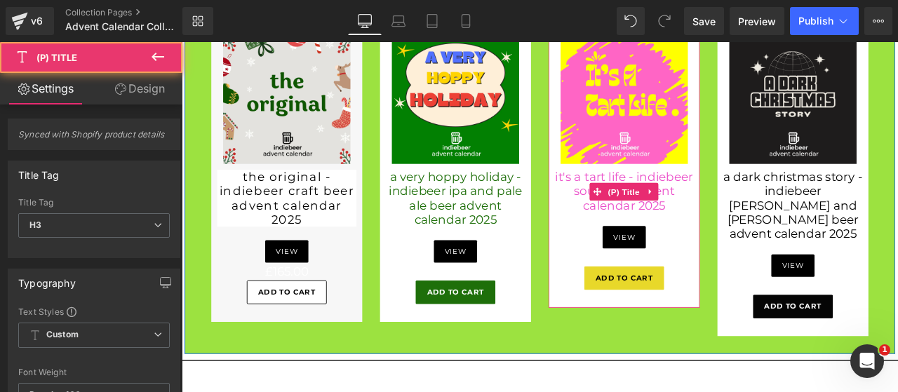
click at [641, 222] on link "it's a tart life - indiebeer sour beer advent calendar 2025" at bounding box center [706, 219] width 165 height 51
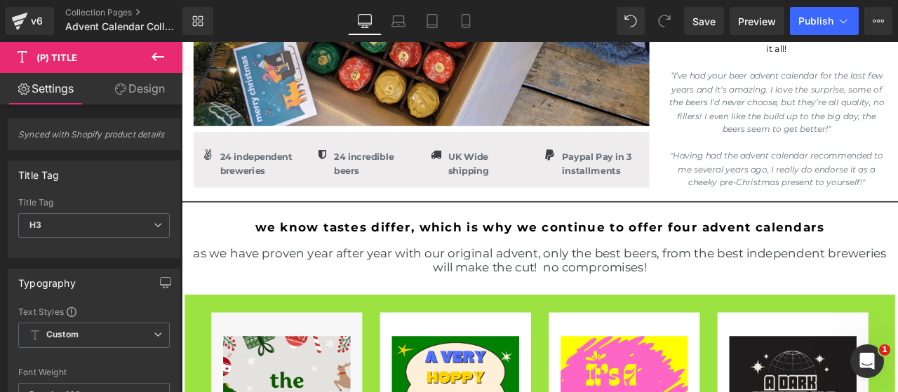
scroll to position [490, 0]
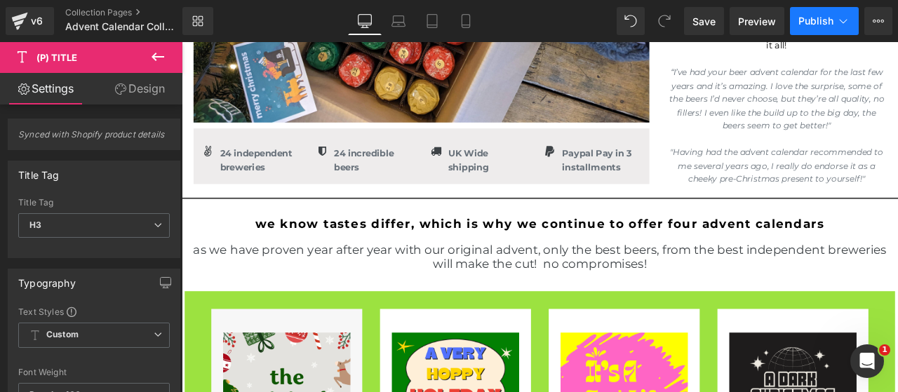
click at [813, 21] on span "Publish" at bounding box center [816, 20] width 35 height 11
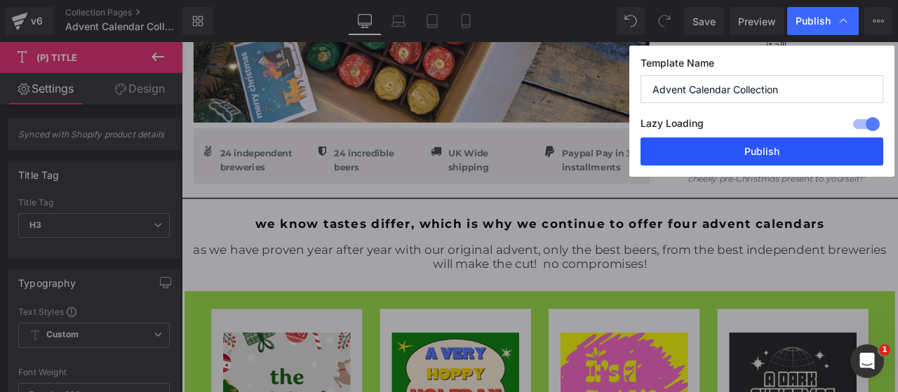
click at [773, 159] on button "Publish" at bounding box center [762, 152] width 243 height 28
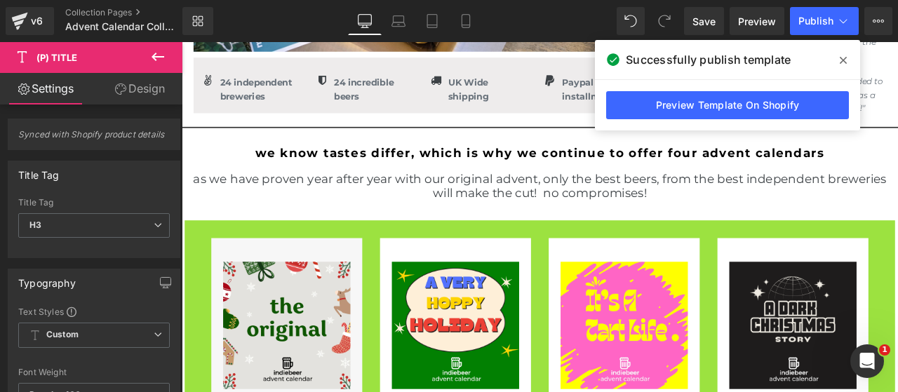
scroll to position [724, 0]
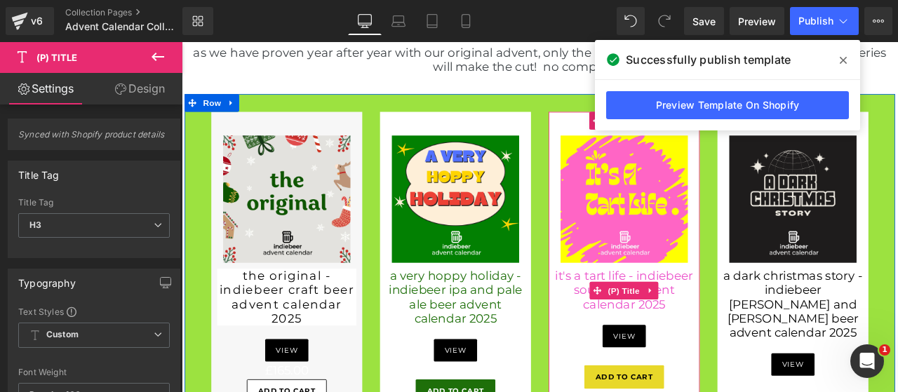
click at [706, 339] on link "it's a tart life - indiebeer sour beer advent calendar 2025" at bounding box center [706, 336] width 165 height 51
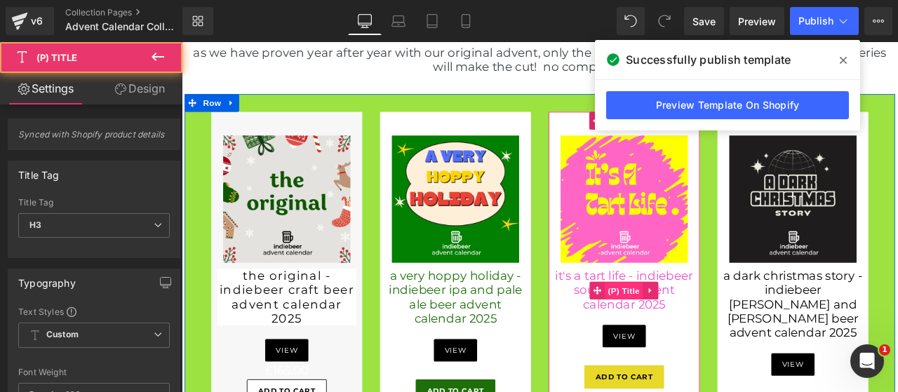
click at [704, 346] on span "(P) Title" at bounding box center [706, 337] width 45 height 21
click at [755, 352] on link "it's a tart life - indiebeer sour beer advent calendar 2025" at bounding box center [706, 336] width 165 height 51
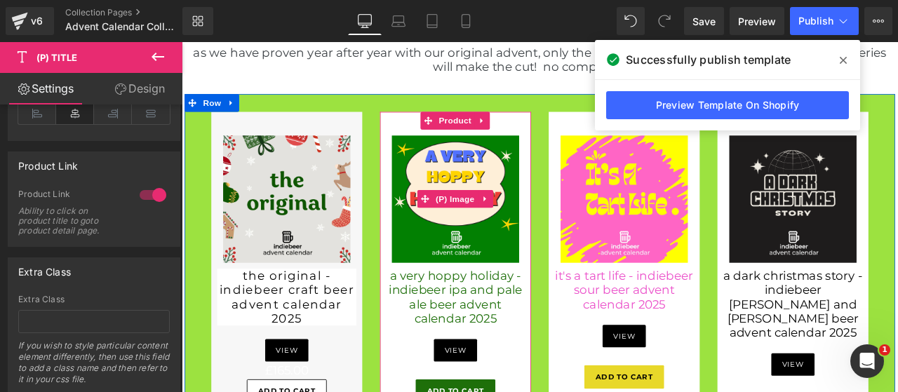
scroll to position [841, 0]
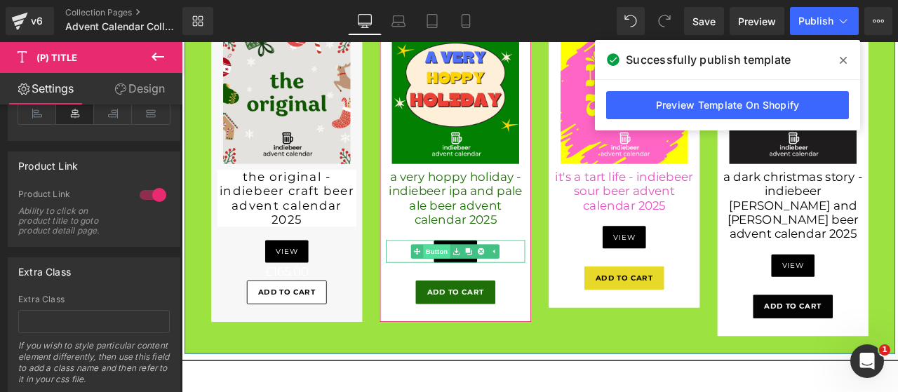
click at [482, 299] on link "Button" at bounding box center [476, 290] width 46 height 17
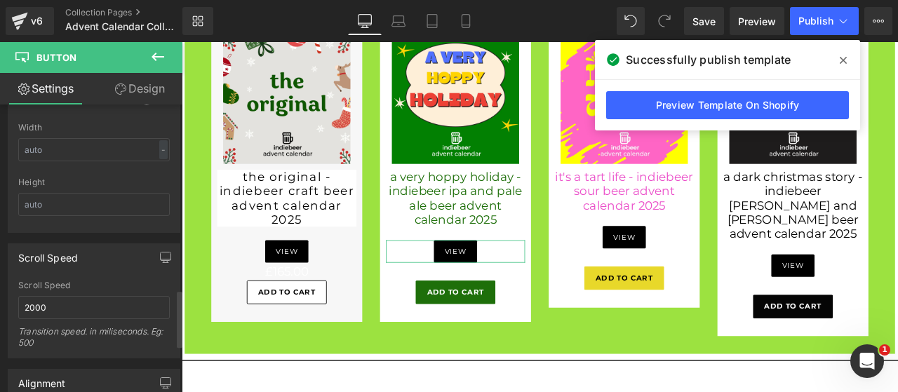
scroll to position [935, 0]
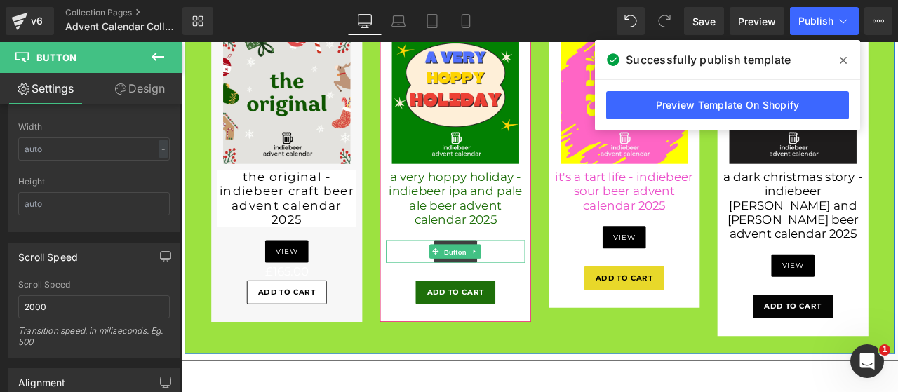
click at [503, 300] on span "Button" at bounding box center [506, 291] width 32 height 17
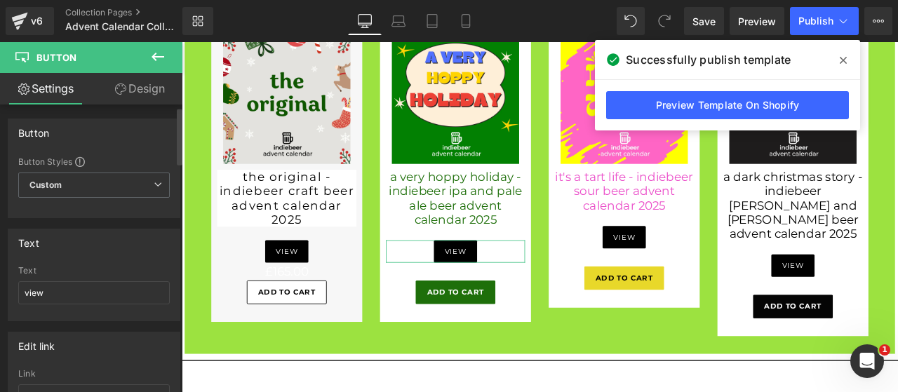
scroll to position [234, 0]
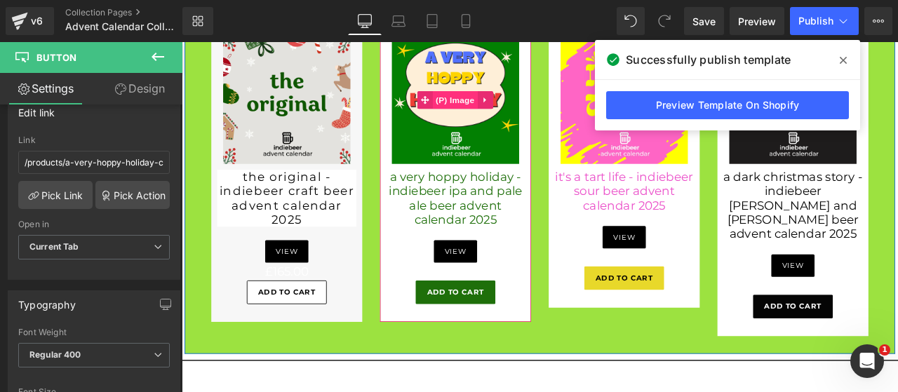
click at [494, 121] on span "(P) Image" at bounding box center [505, 110] width 53 height 21
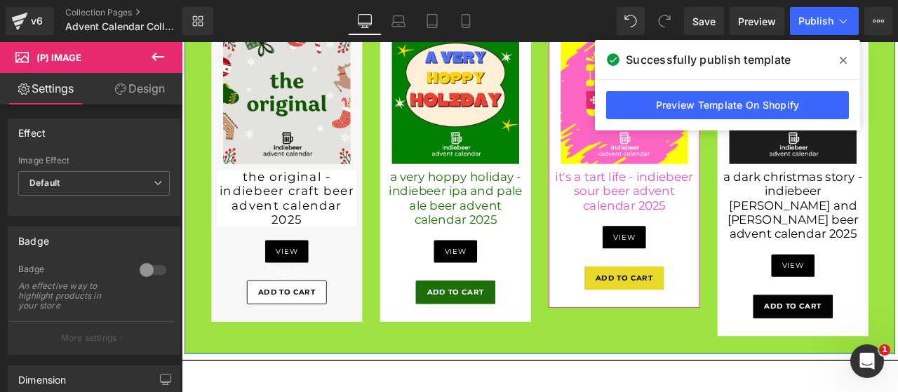
click at [706, 170] on img at bounding box center [706, 111] width 165 height 165
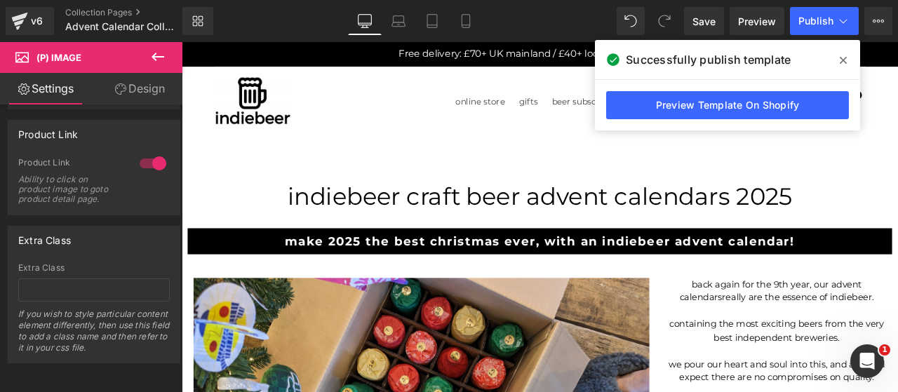
scroll to position [0, 0]
